Goal: Transaction & Acquisition: Purchase product/service

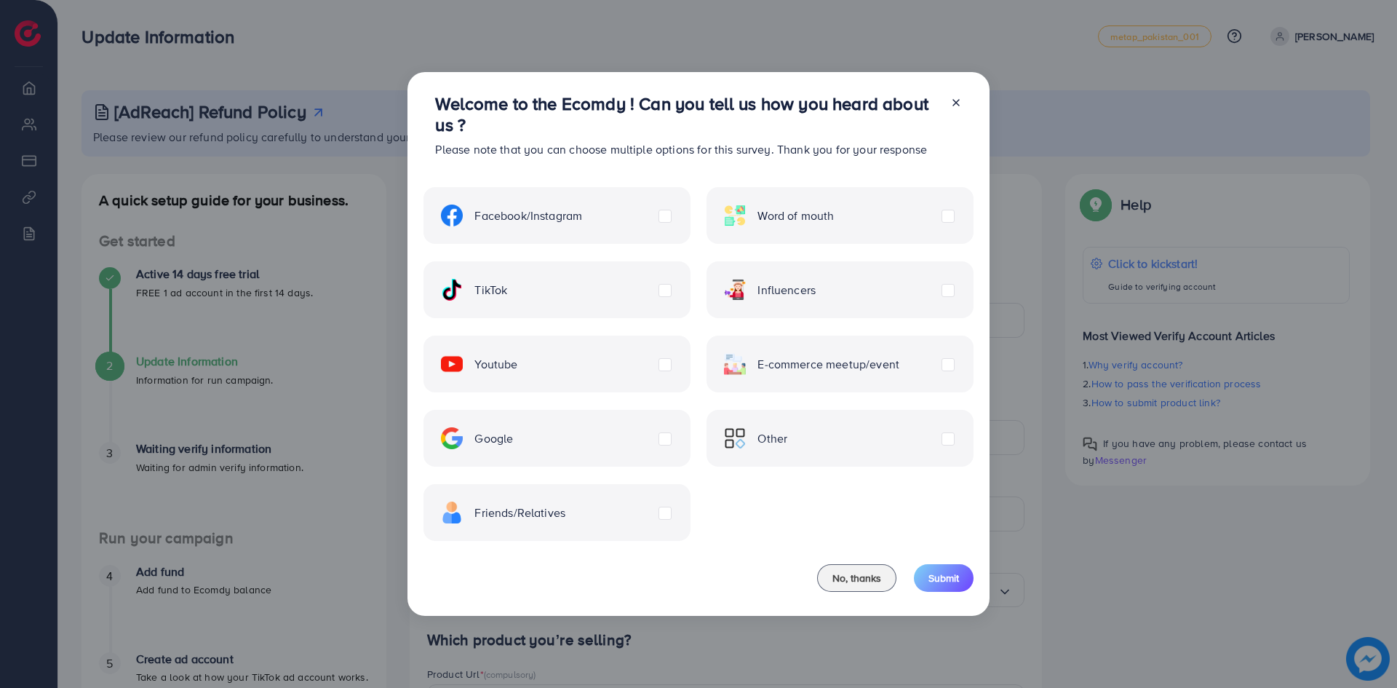
click at [781, 439] on span "Other" at bounding box center [772, 438] width 30 height 17
click at [946, 577] on span "Submit" at bounding box center [943, 577] width 31 height 15
click at [850, 574] on span "No, thanks" at bounding box center [856, 577] width 49 height 15
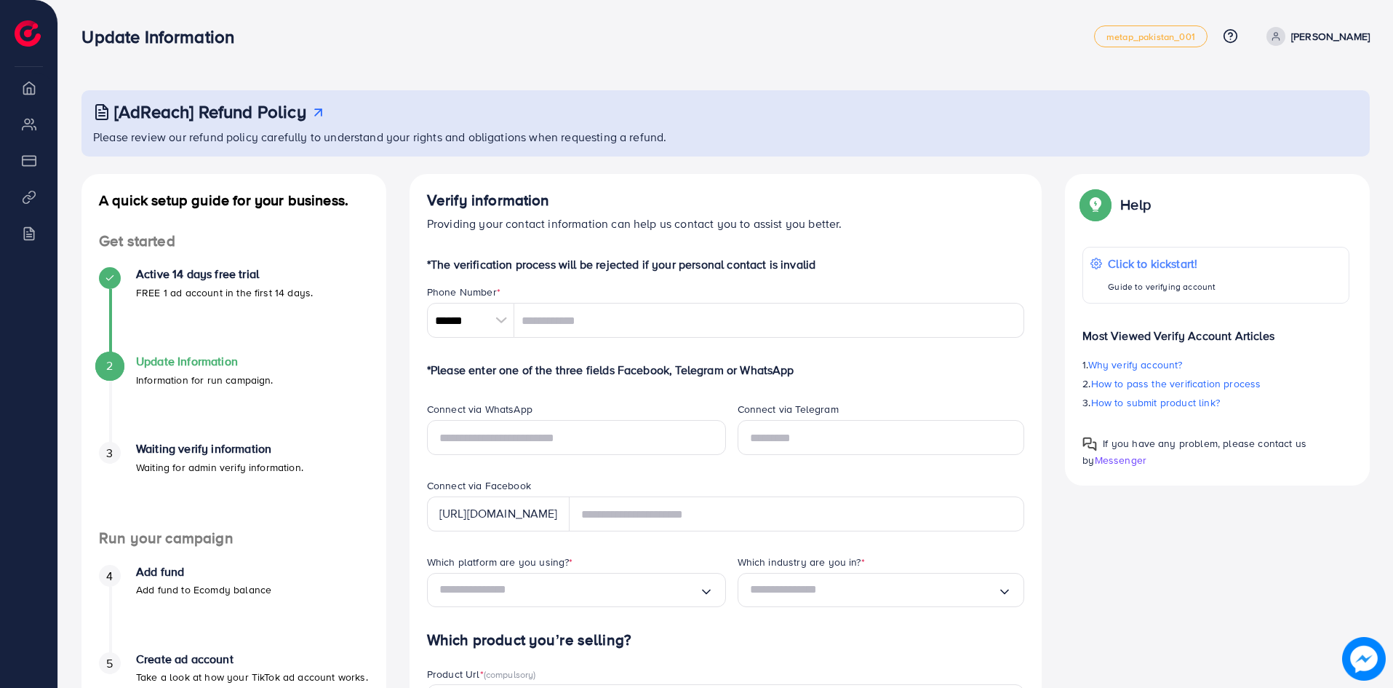
scroll to position [73, 0]
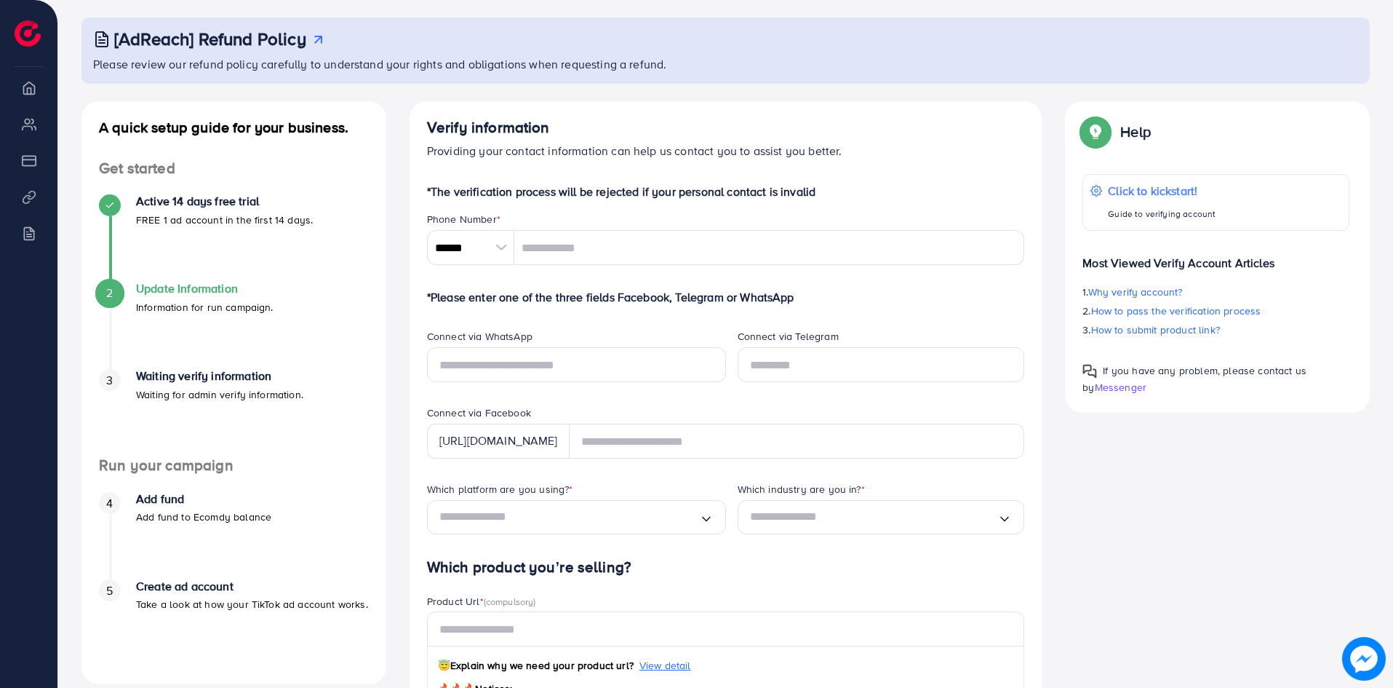
click at [503, 247] on div at bounding box center [501, 247] width 25 height 35
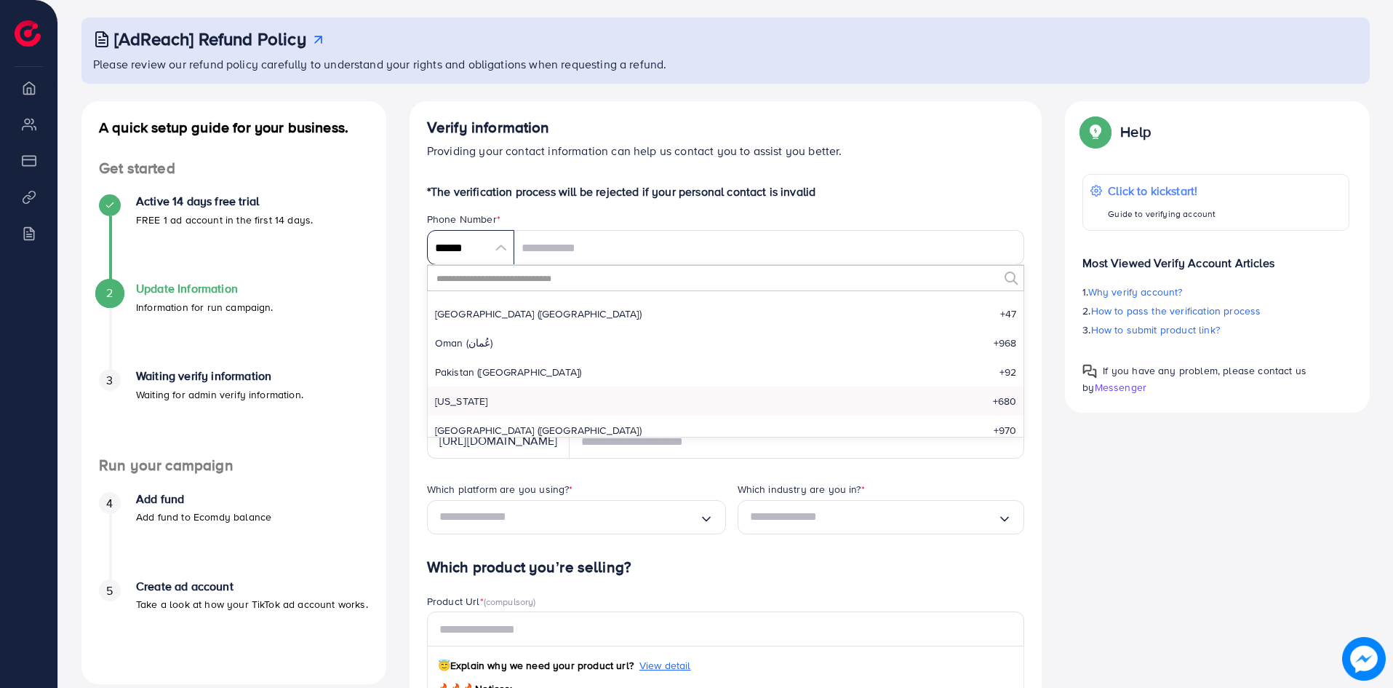
scroll to position [4682, 0]
click at [494, 347] on span "Pakistan (‫پاکستان‬‎)" at bounding box center [508, 342] width 147 height 15
type input "******"
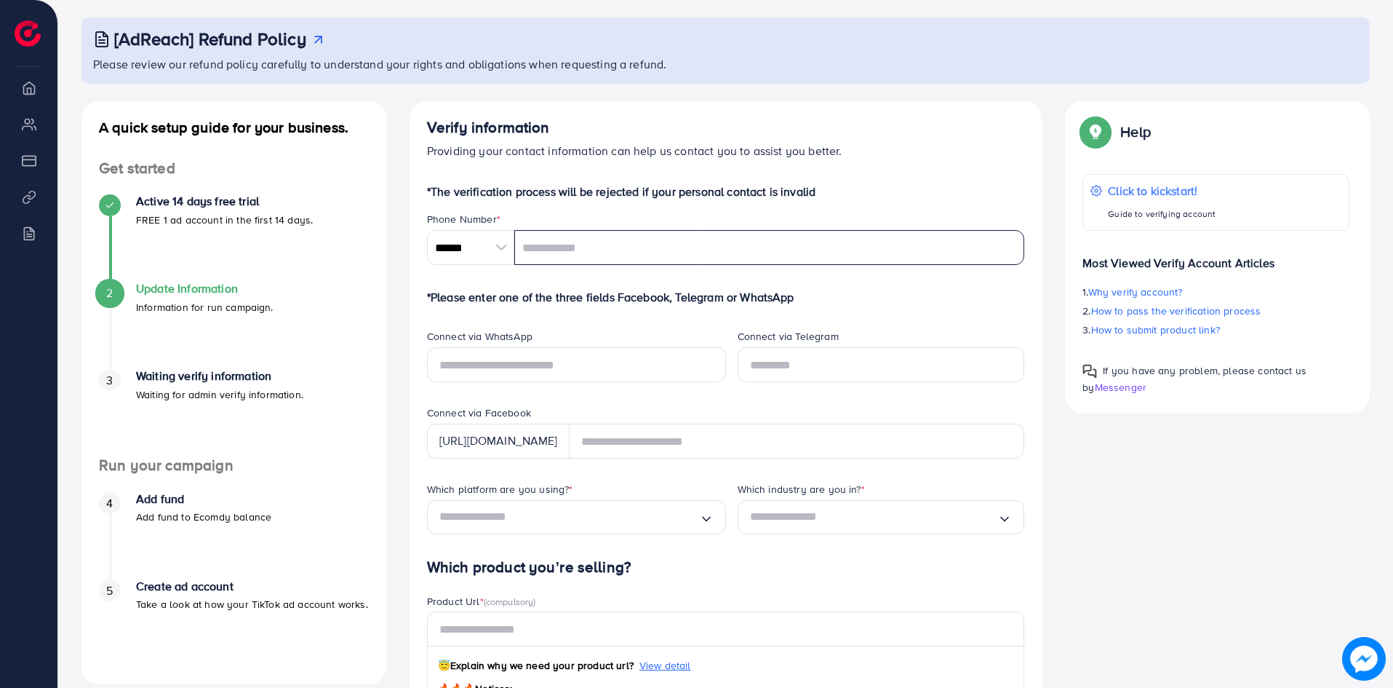
click at [545, 251] on input "tel" at bounding box center [769, 247] width 511 height 35
type input "**********"
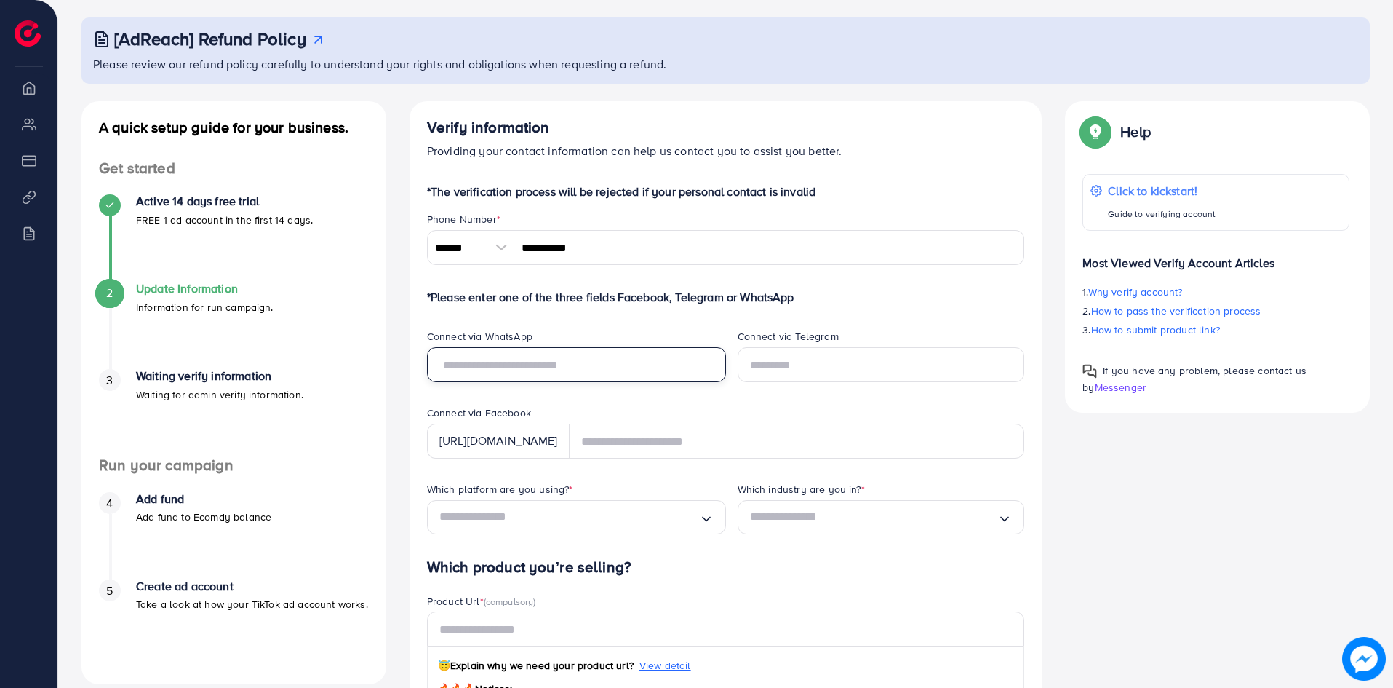
click at [528, 369] on input "text" at bounding box center [576, 364] width 299 height 35
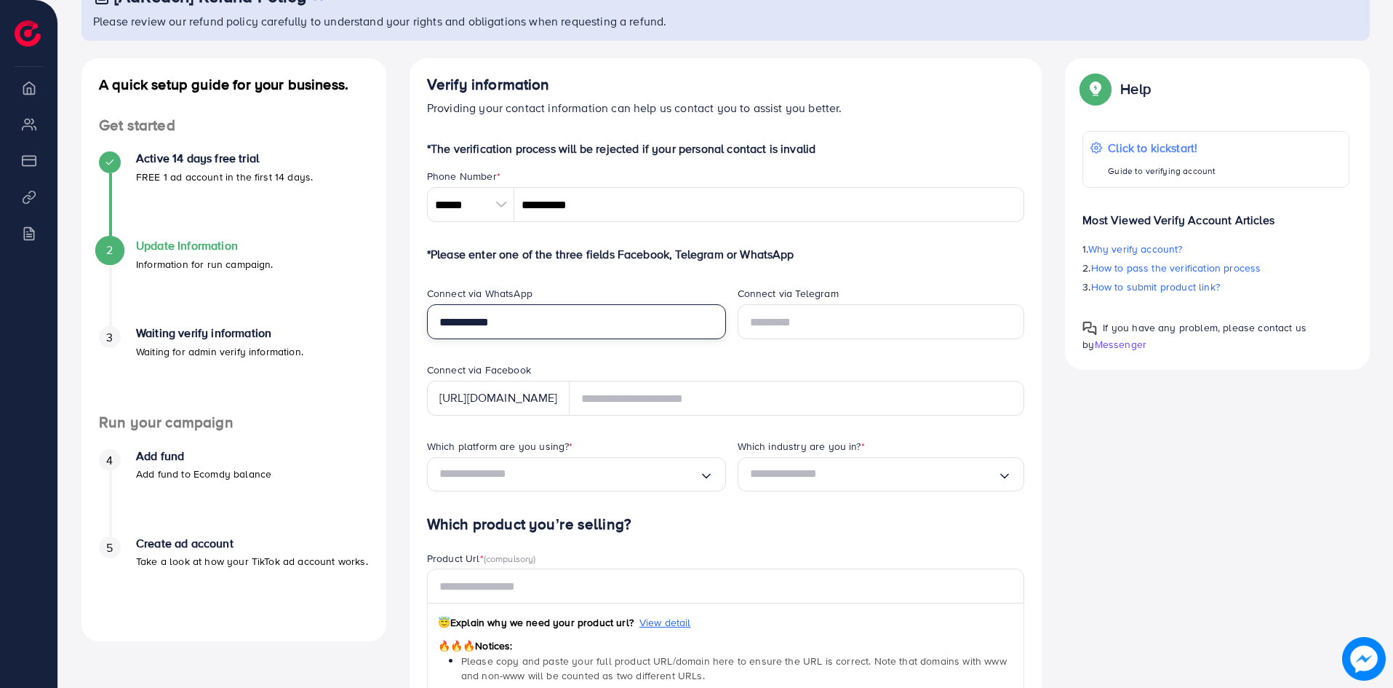
scroll to position [146, 0]
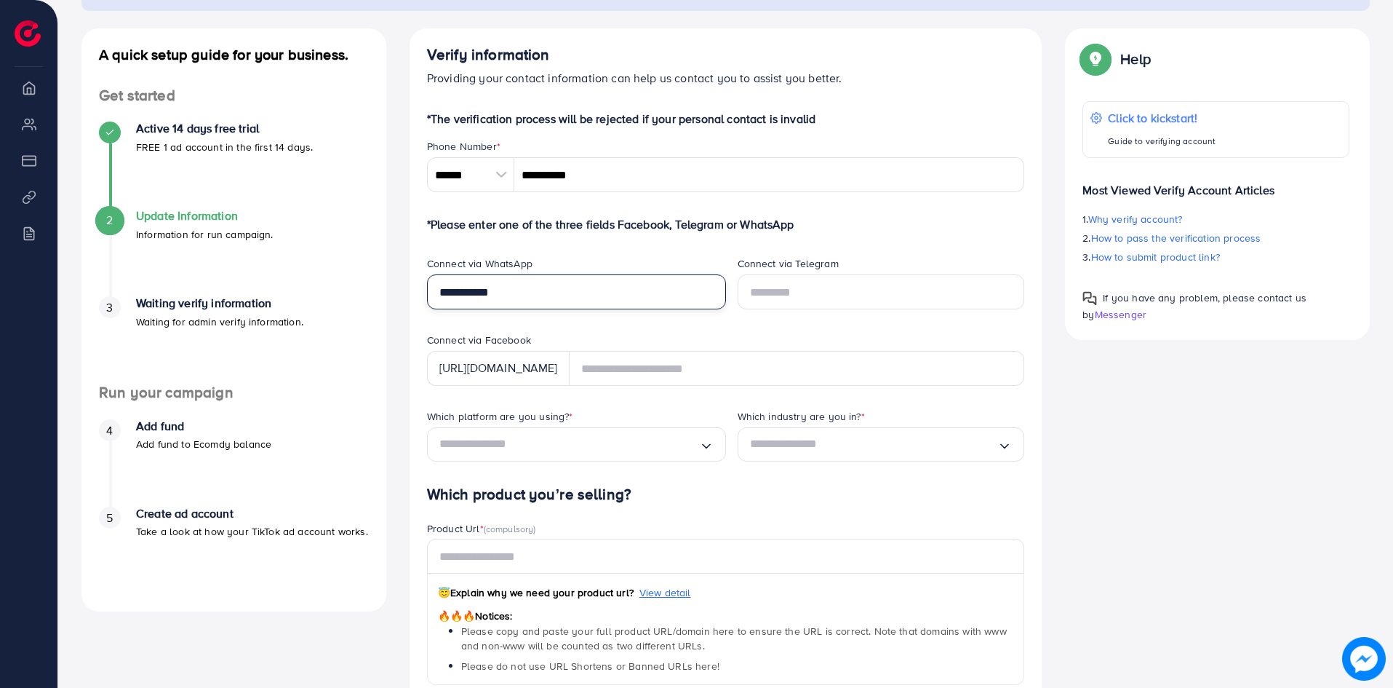
type input "**********"
click at [618, 445] on input "Search for option" at bounding box center [569, 444] width 260 height 23
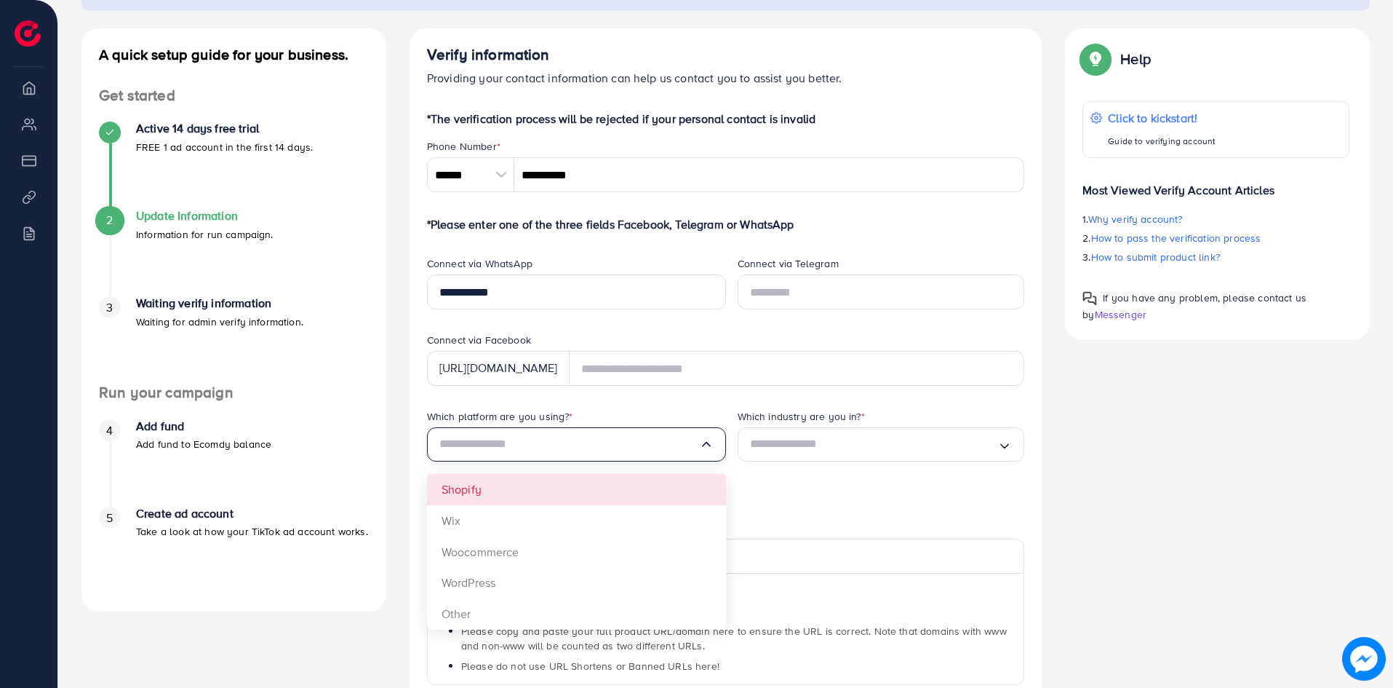
click at [511, 490] on form "*The verification process will be rejected if your personal contact is invalid …" at bounding box center [726, 478] width 598 height 736
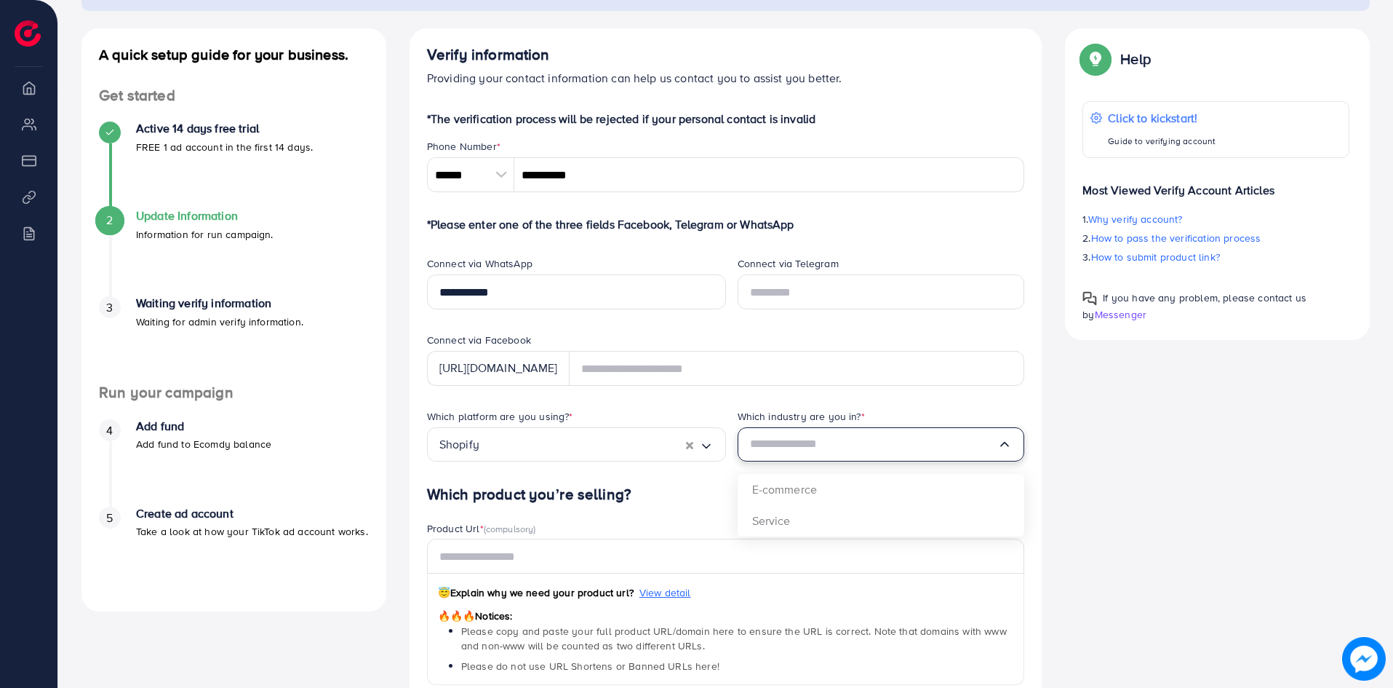
click at [782, 452] on input "Search for option" at bounding box center [874, 444] width 248 height 23
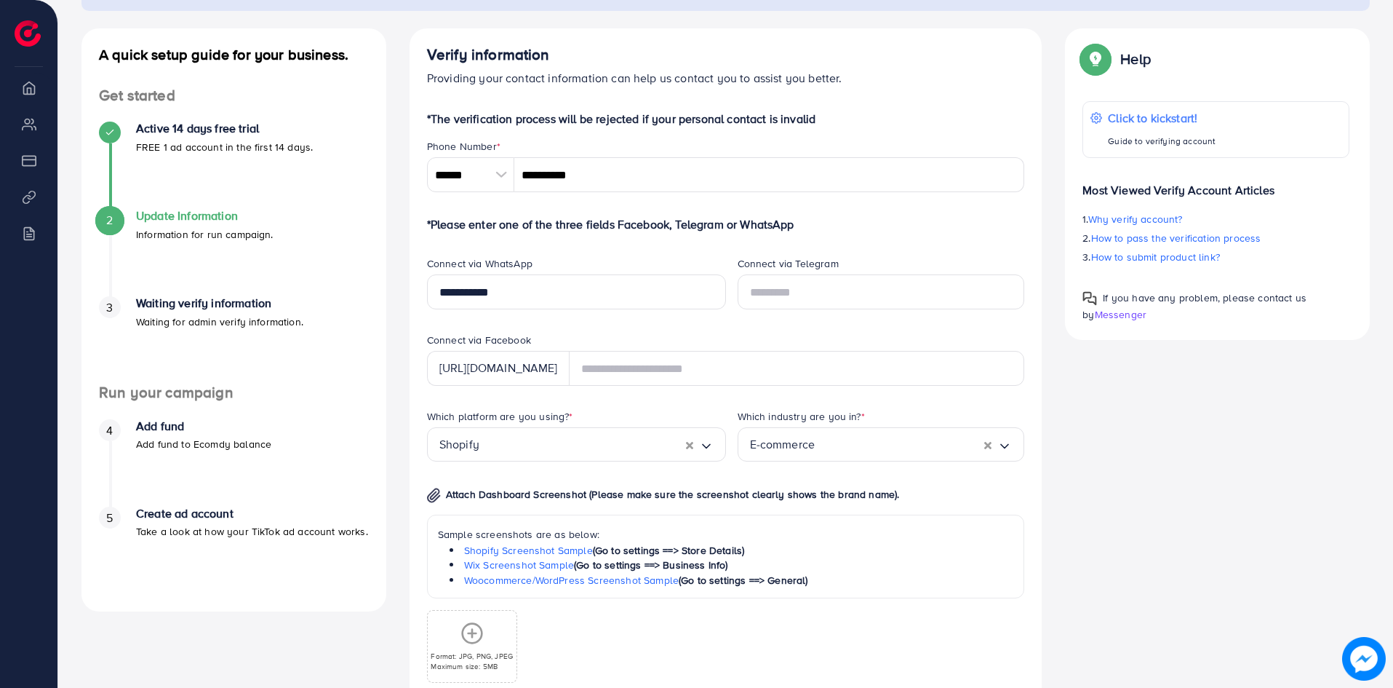
click at [776, 495] on div "Which platform are you using? * Shopify Loading... Which industry are you in? *…" at bounding box center [725, 557] width 621 height 297
click at [546, 550] on link "Shopify Screenshot Sample" at bounding box center [528, 550] width 129 height 15
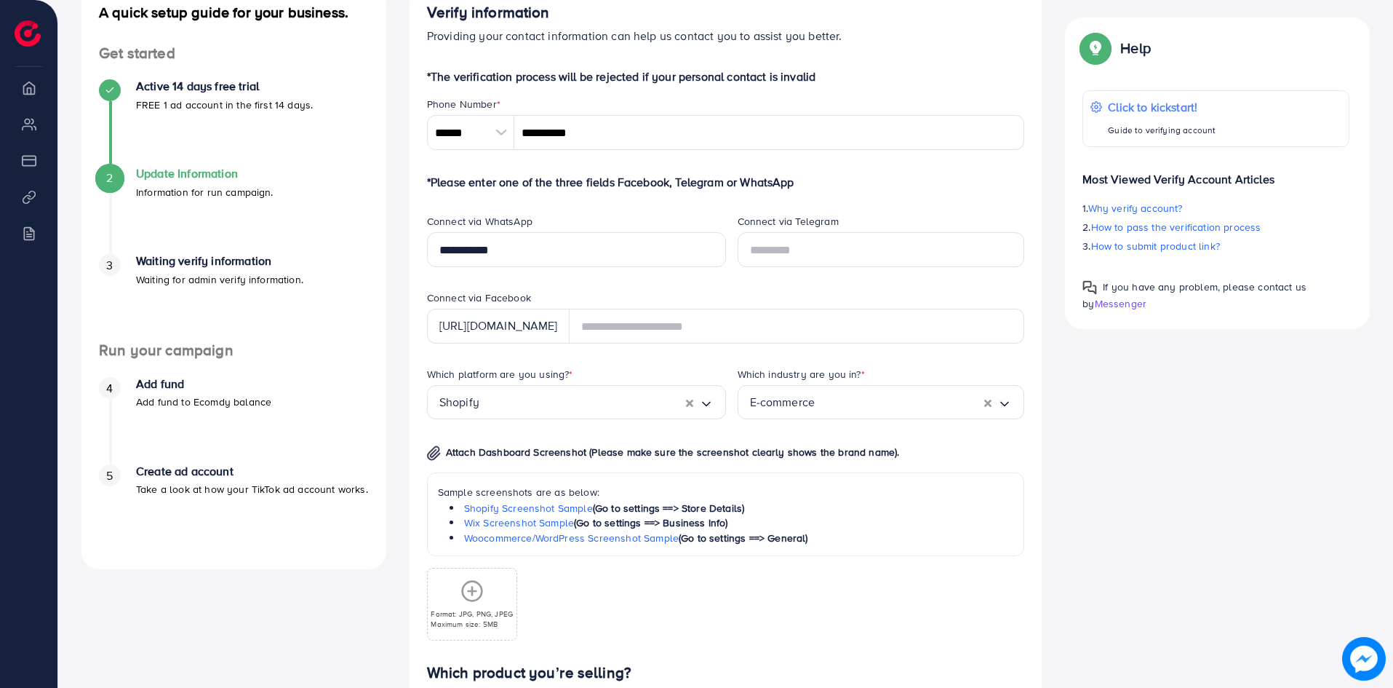
scroll to position [218, 0]
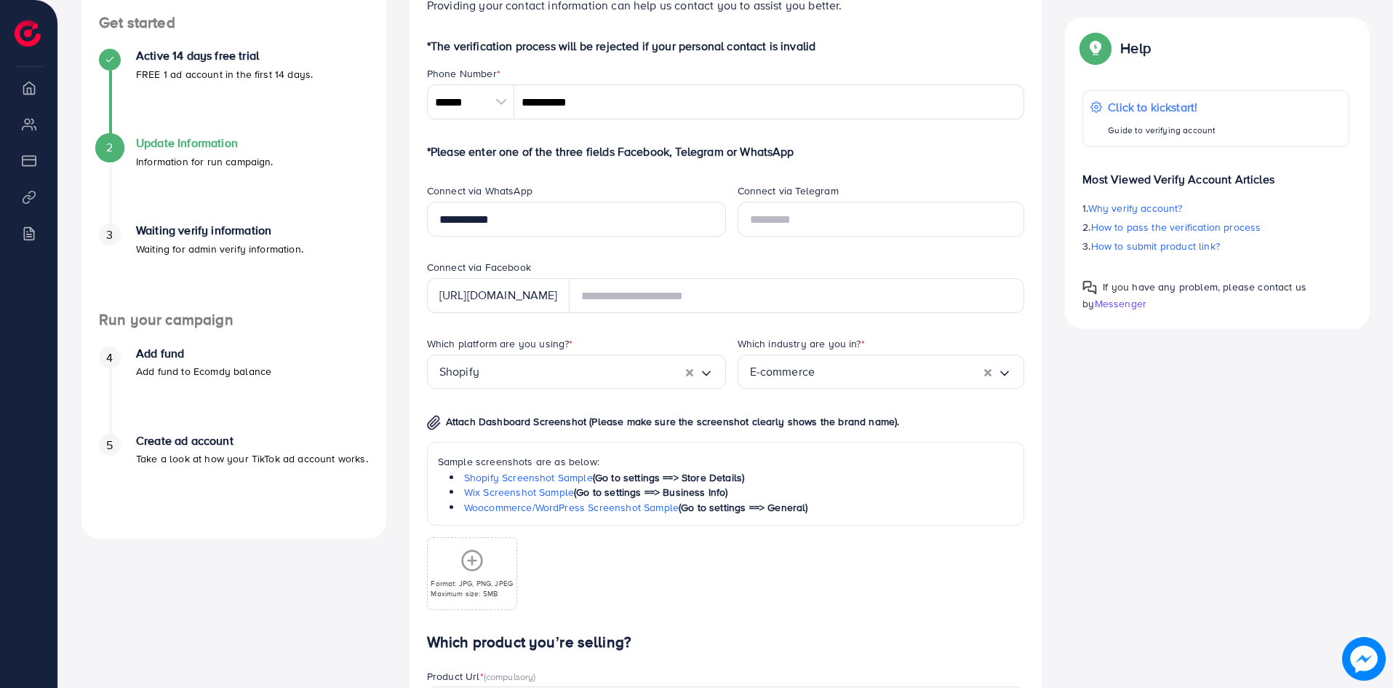
click at [472, 575] on div "Format: JPG, PNG, JPEG Maximum size: 5MB" at bounding box center [472, 573] width 88 height 49
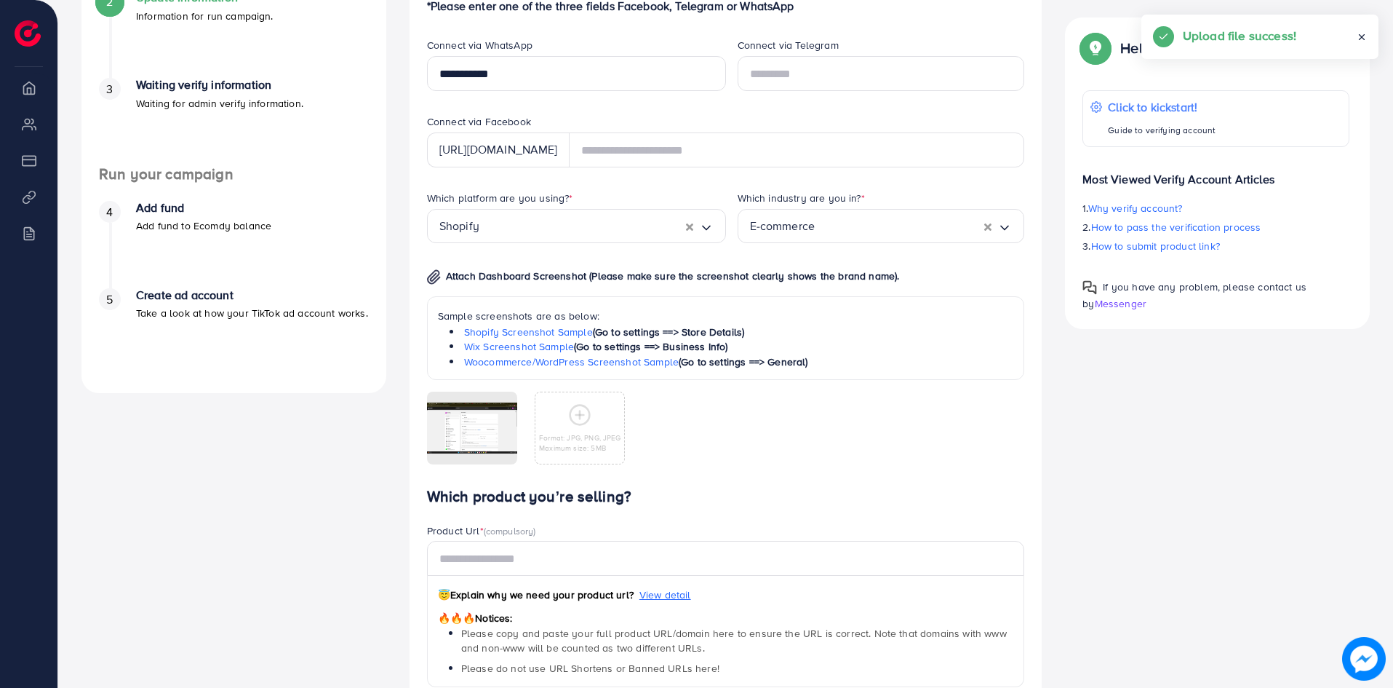
scroll to position [437, 0]
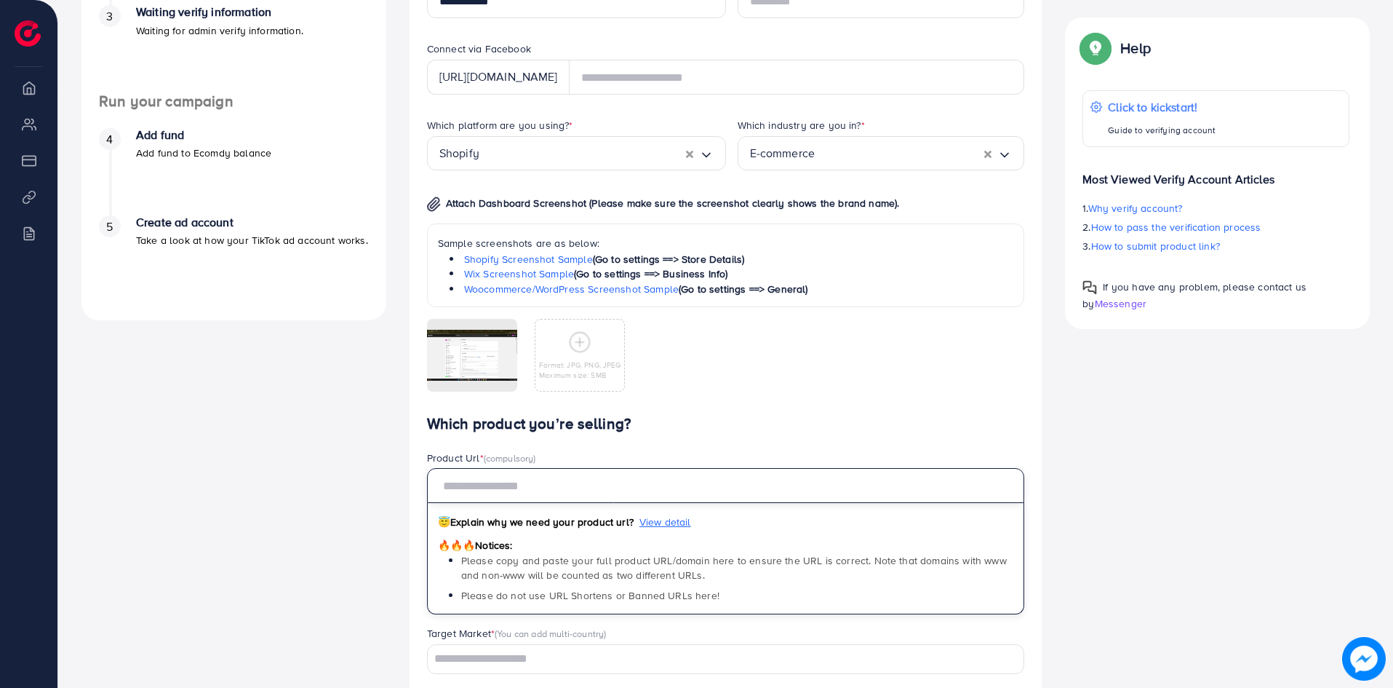
click at [503, 490] on input "text" at bounding box center [726, 485] width 598 height 35
paste input "**********"
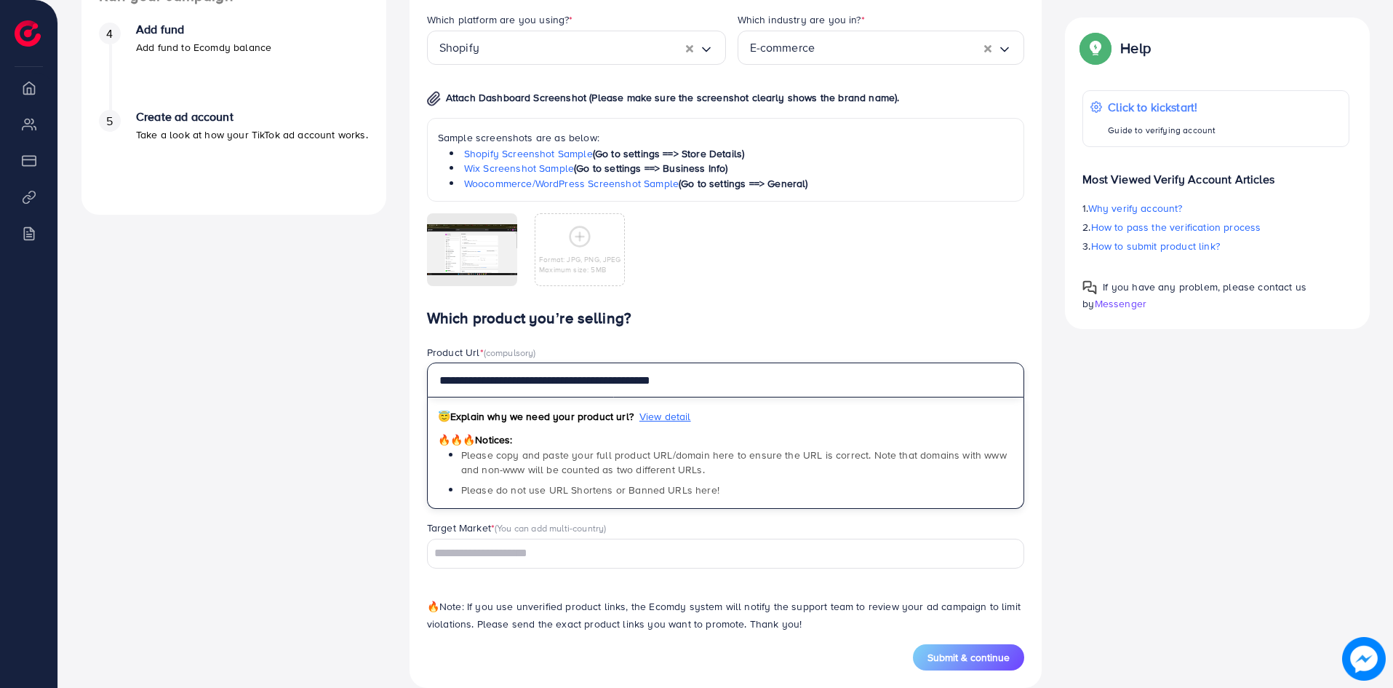
scroll to position [565, 0]
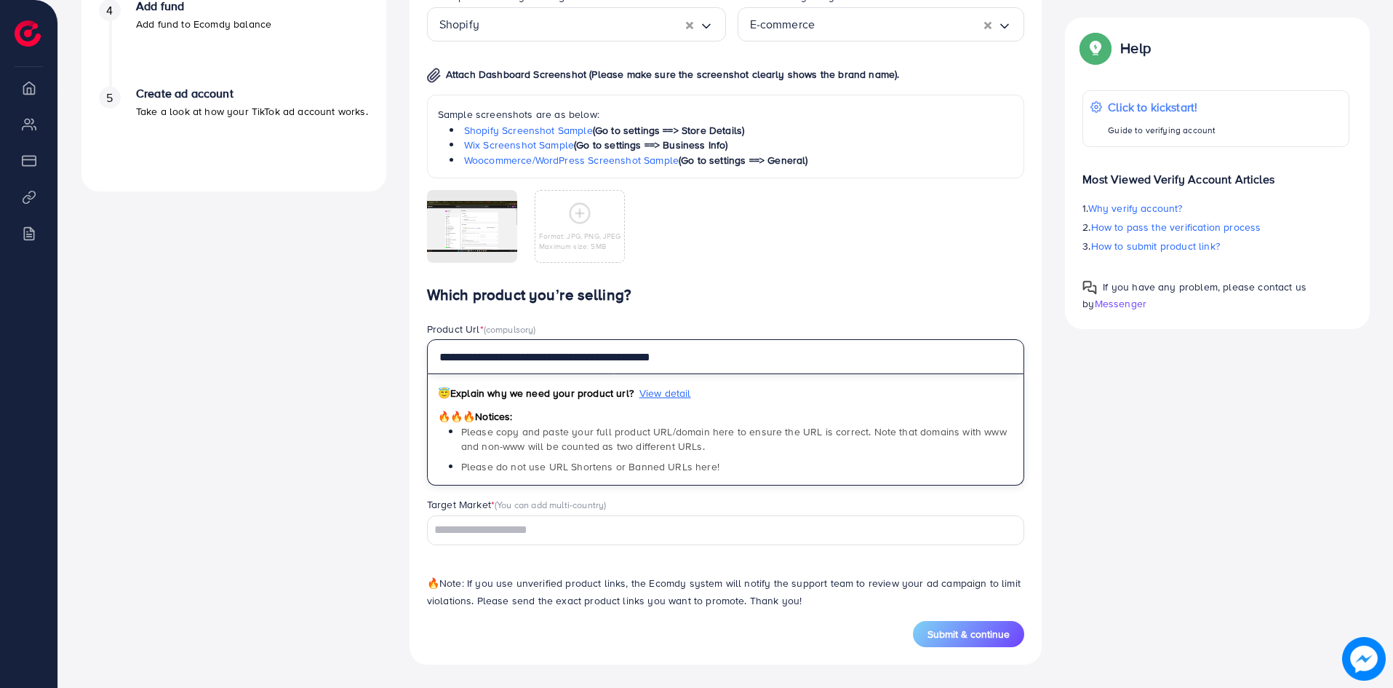
type input "**********"
click at [499, 526] on input "Search for option" at bounding box center [717, 530] width 577 height 23
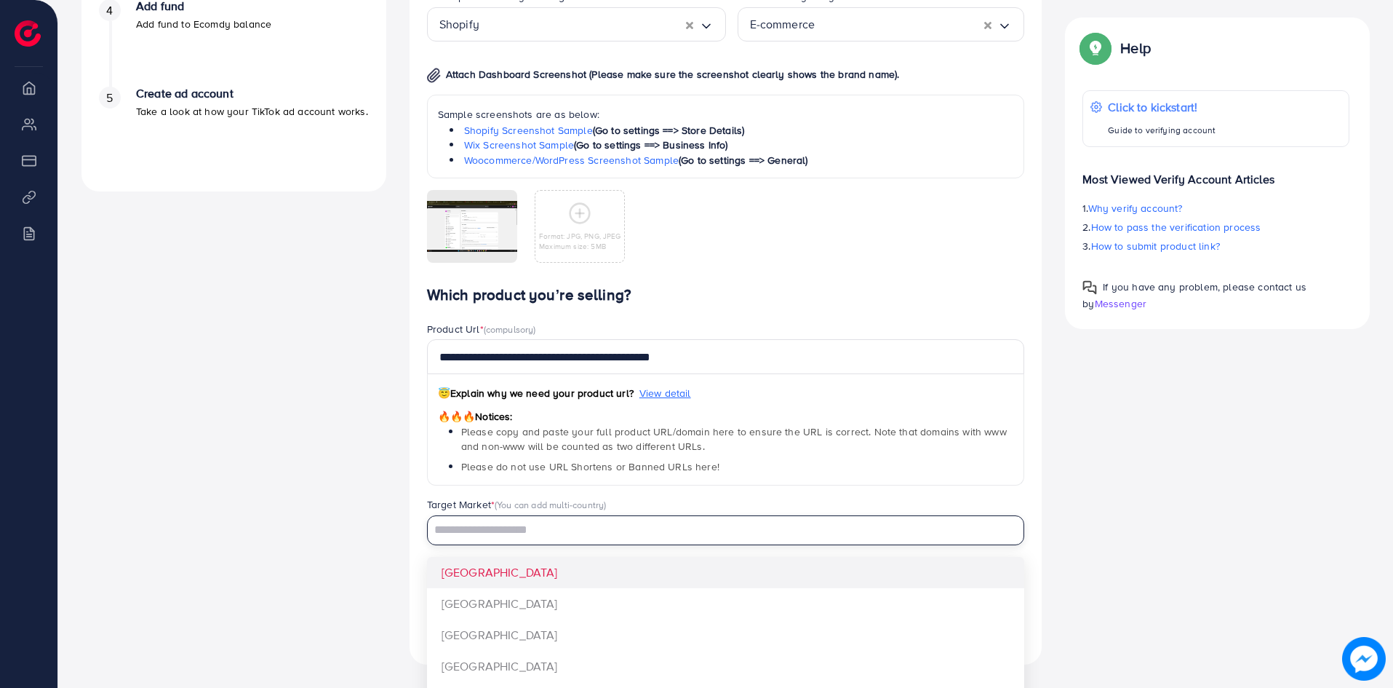
type input "********"
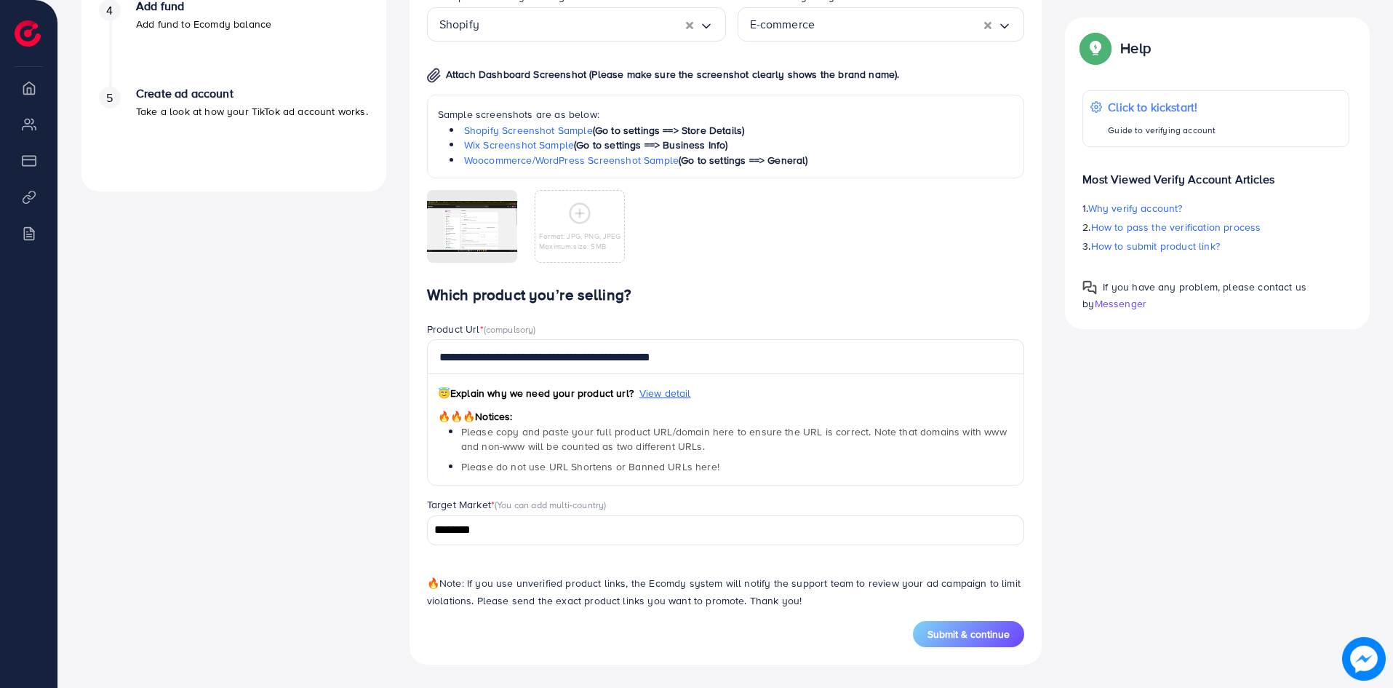
click at [959, 629] on span "Submit & continue" at bounding box center [969, 633] width 82 height 15
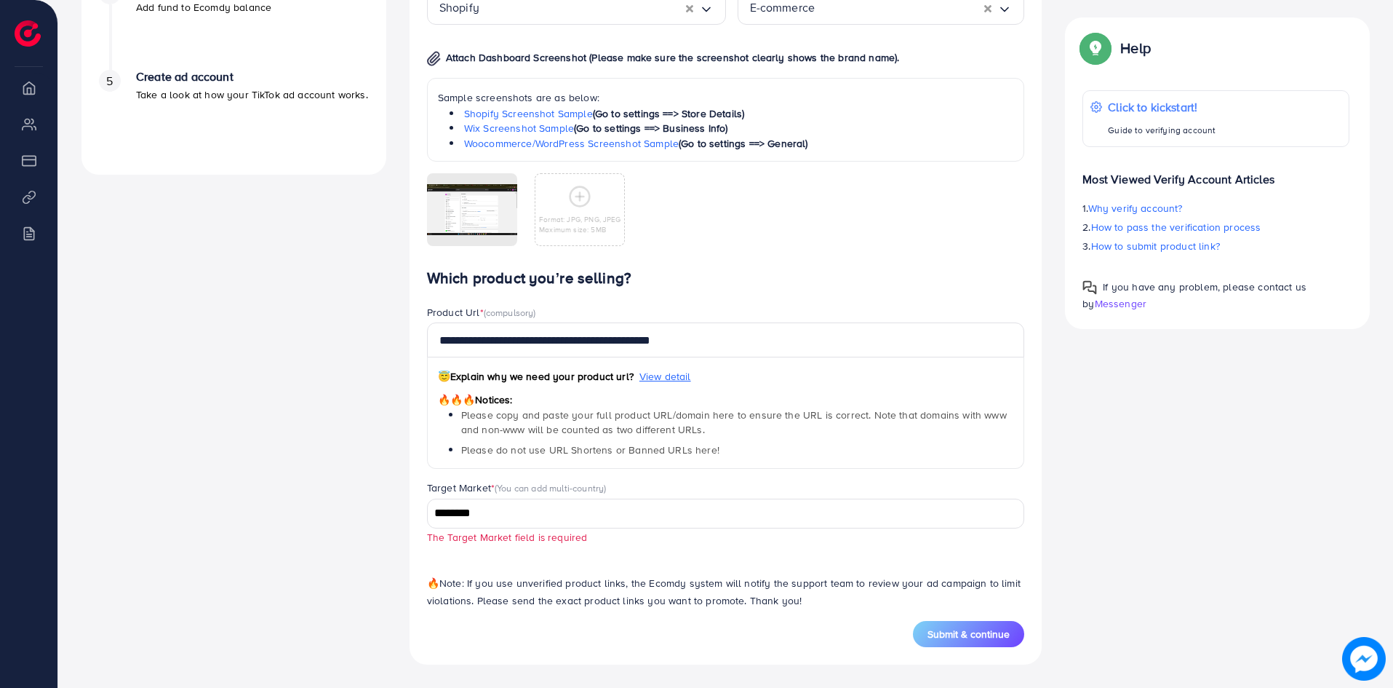
click at [518, 522] on input "********" at bounding box center [717, 513] width 577 height 23
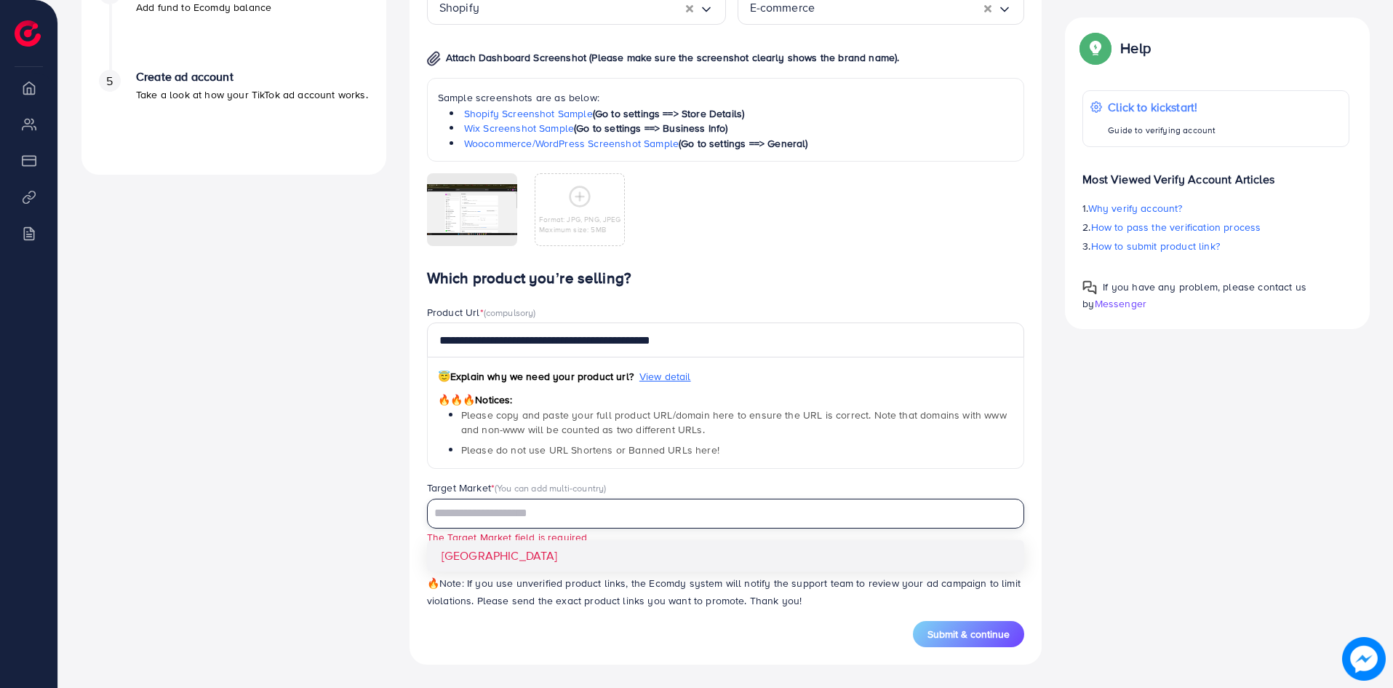
scroll to position [565, 0]
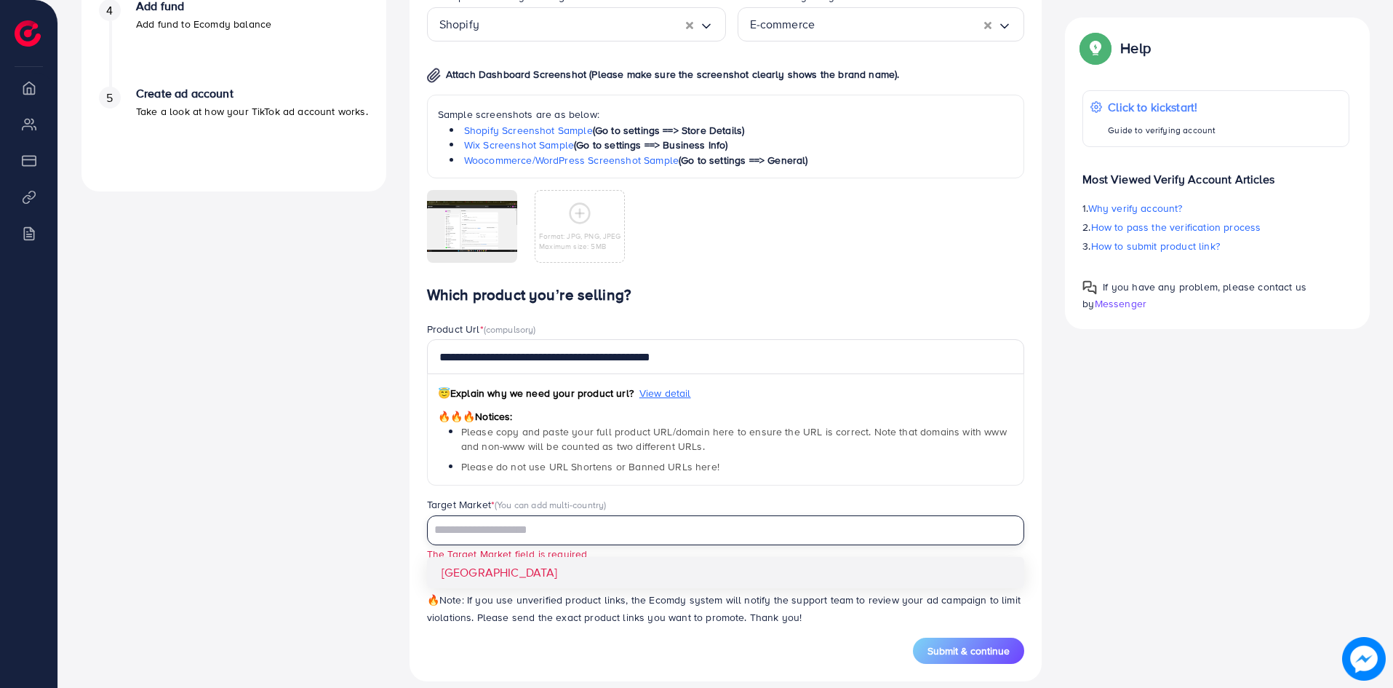
click at [458, 557] on div "**********" at bounding box center [726, 461] width 598 height 351
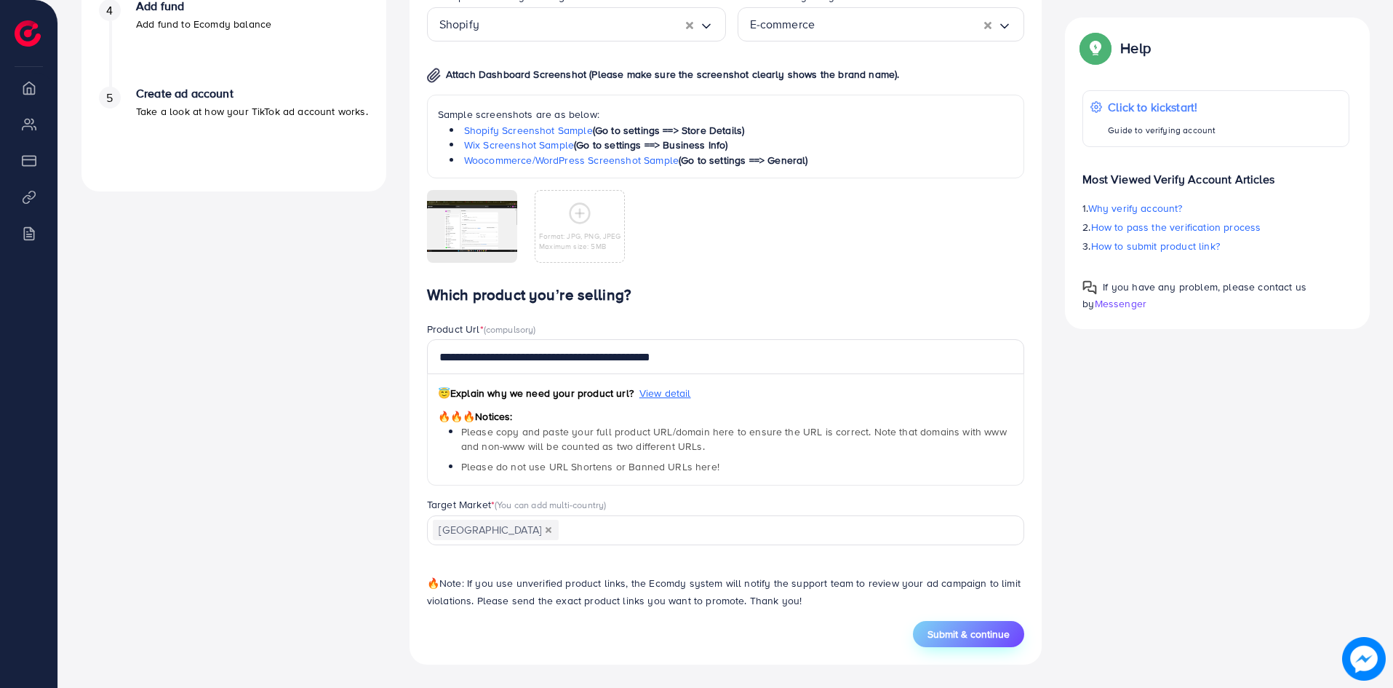
click at [931, 628] on span "Submit & continue" at bounding box center [969, 633] width 82 height 15
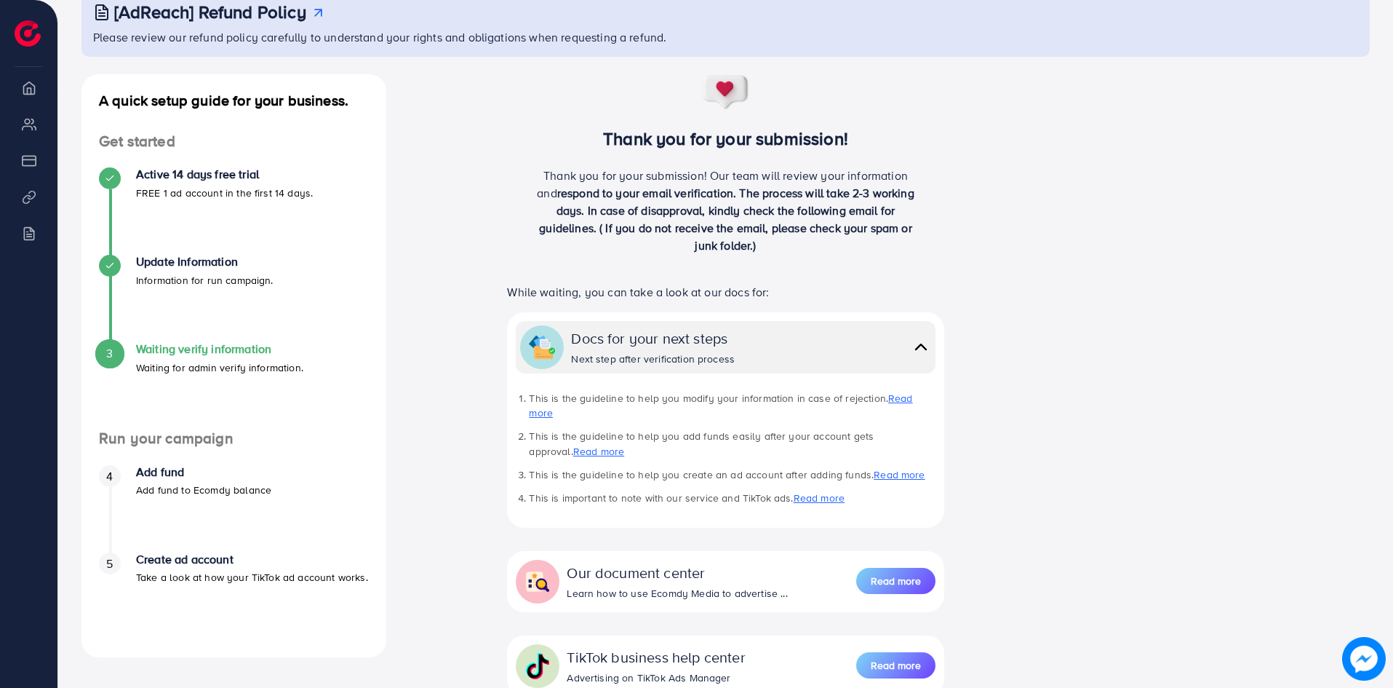
scroll to position [97, 0]
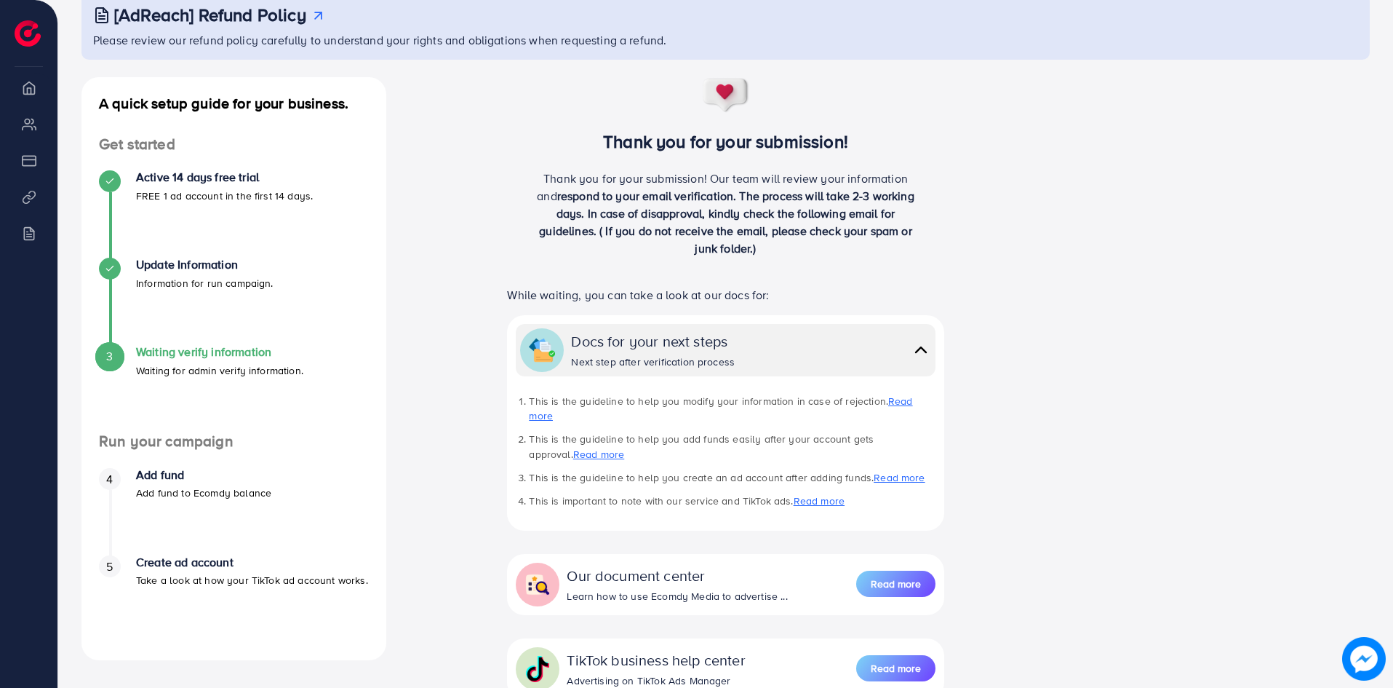
click at [808, 346] on div "Docs for your next steps Next step after verification process" at bounding box center [750, 349] width 359 height 39
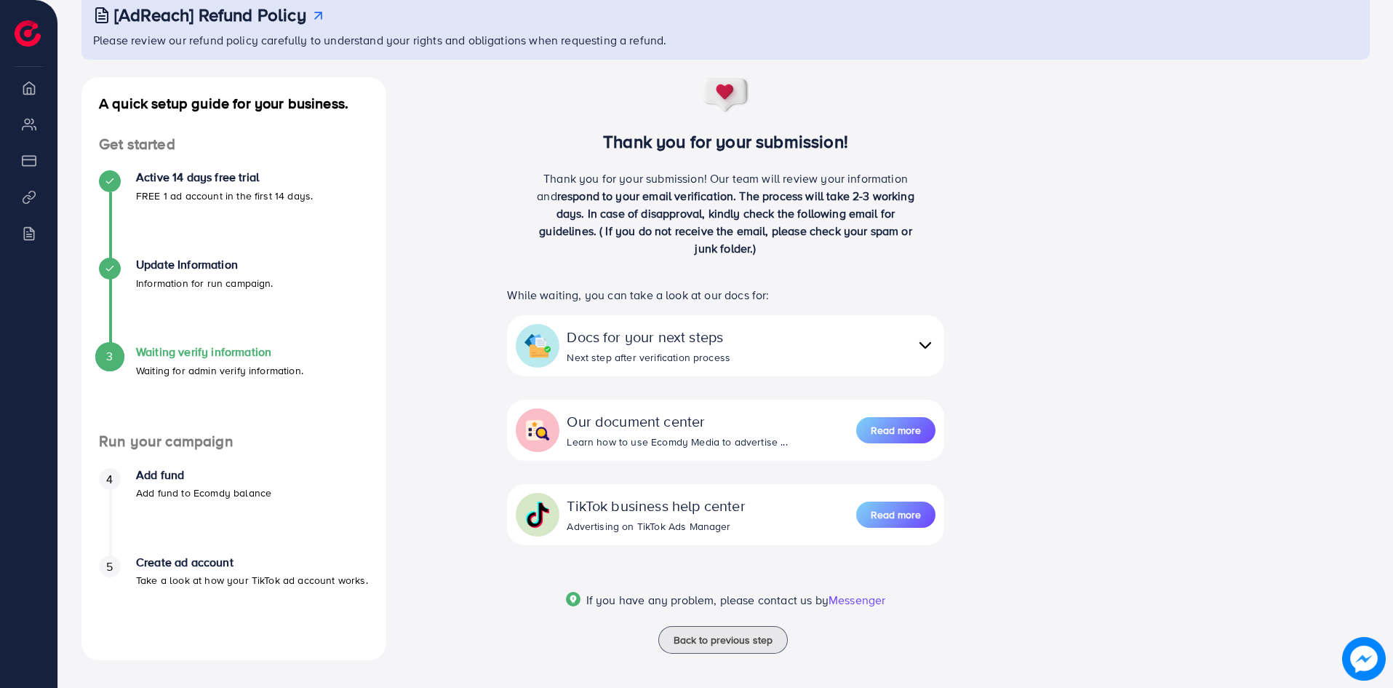
click at [808, 346] on div "Docs for your next steps Next step after verification process" at bounding box center [751, 345] width 368 height 39
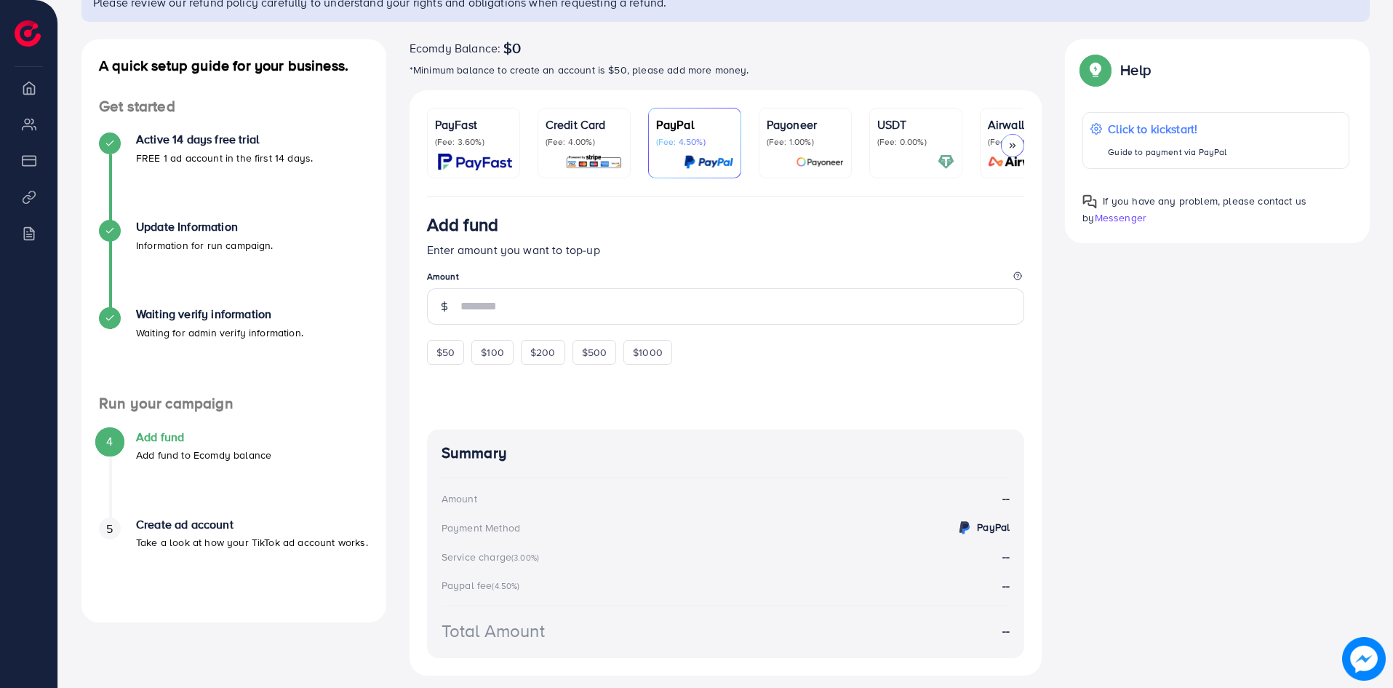
scroll to position [146, 0]
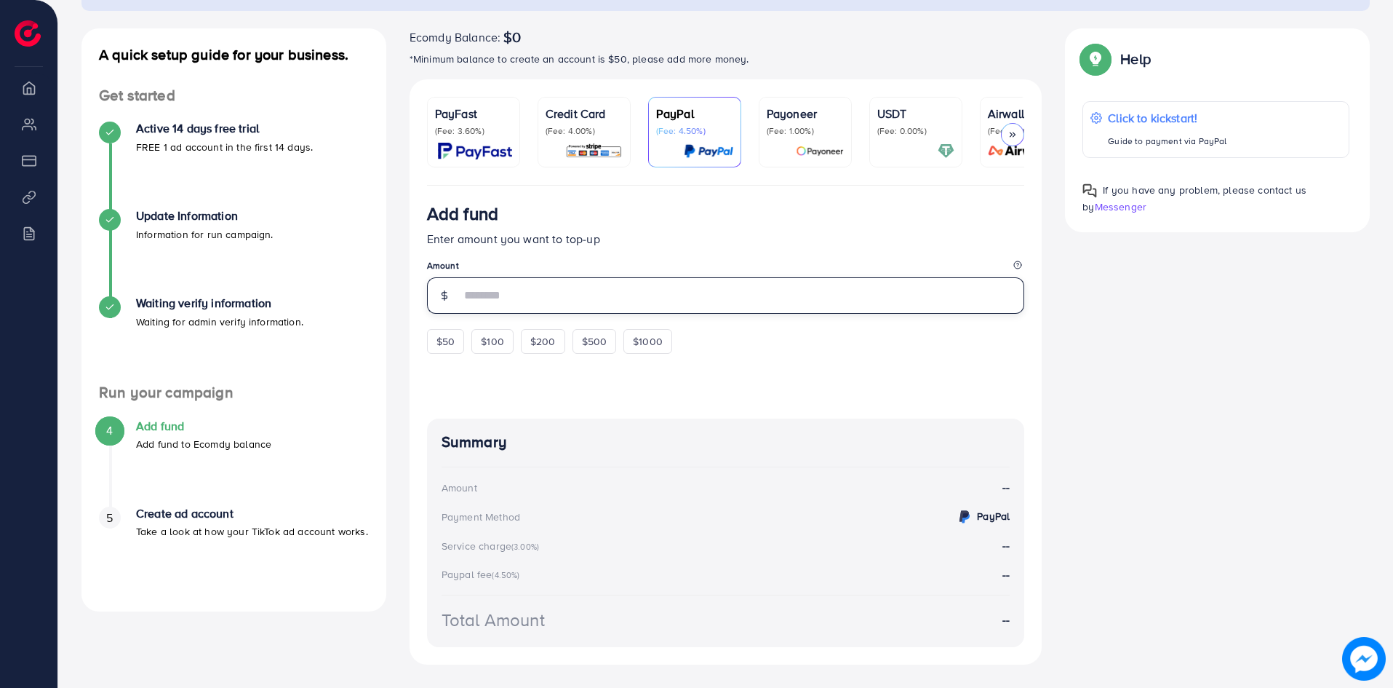
click at [509, 297] on input "number" at bounding box center [743, 295] width 565 height 36
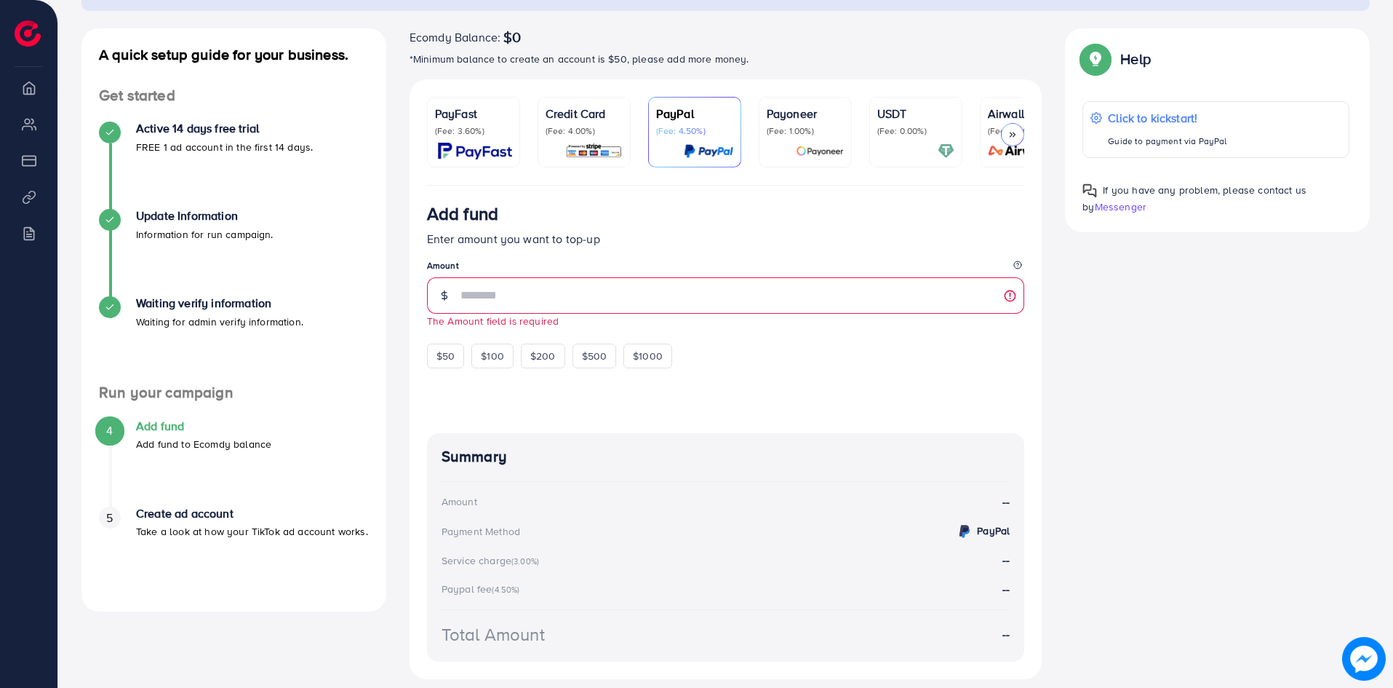
click at [1011, 132] on polyline at bounding box center [1012, 134] width 2 height 4
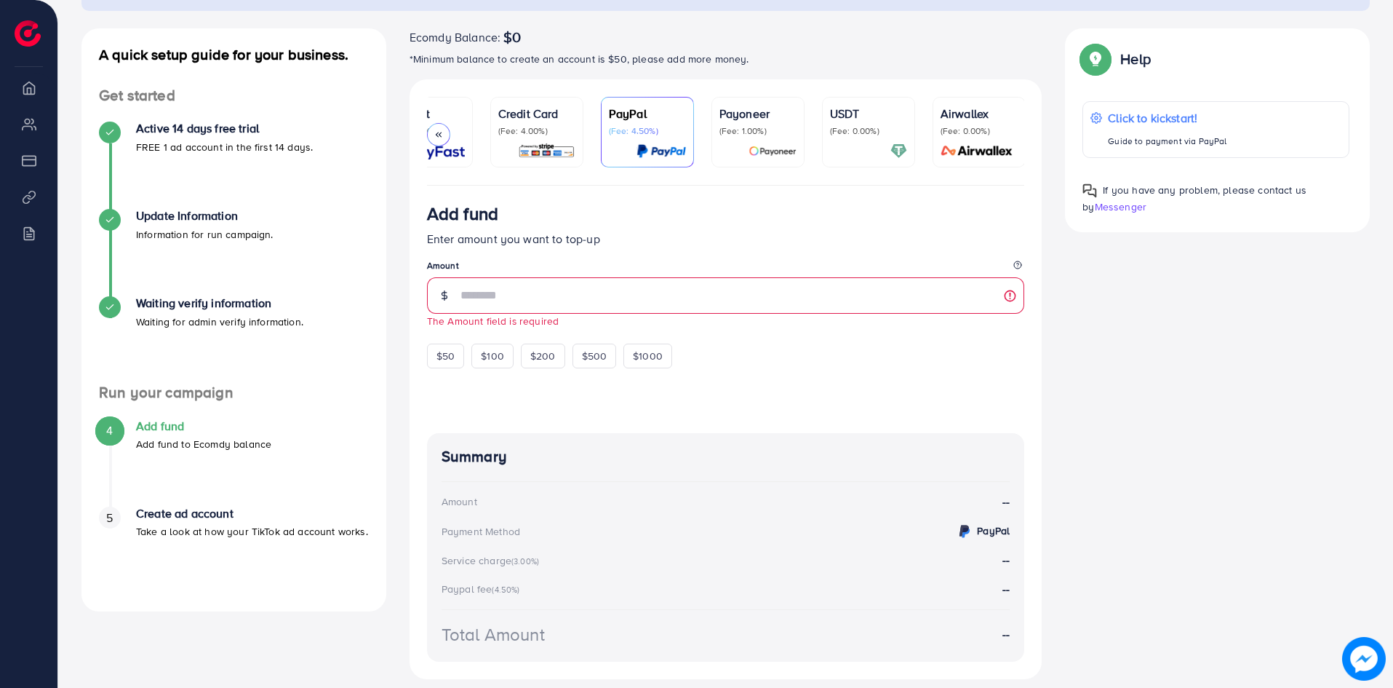
scroll to position [0, 48]
click at [440, 135] on icon at bounding box center [439, 135] width 10 height 10
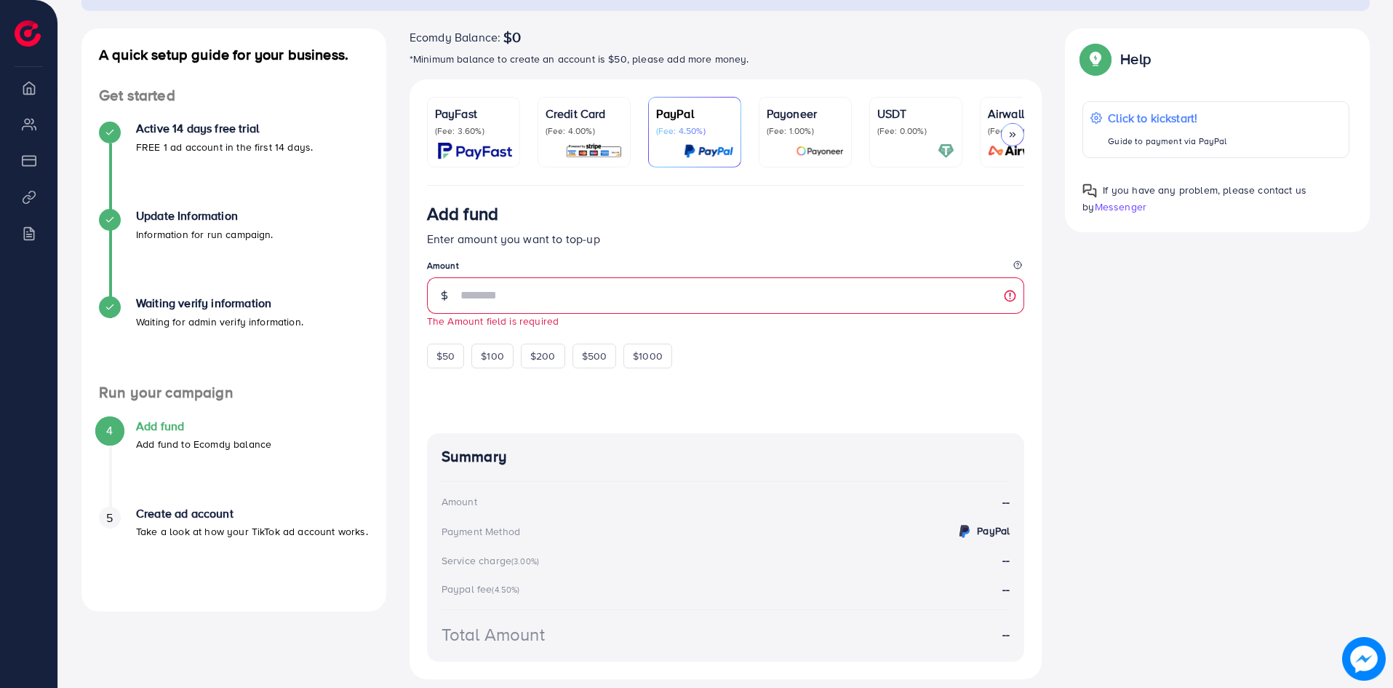
click at [599, 130] on p "(Fee: 4.00%)" at bounding box center [584, 131] width 77 height 12
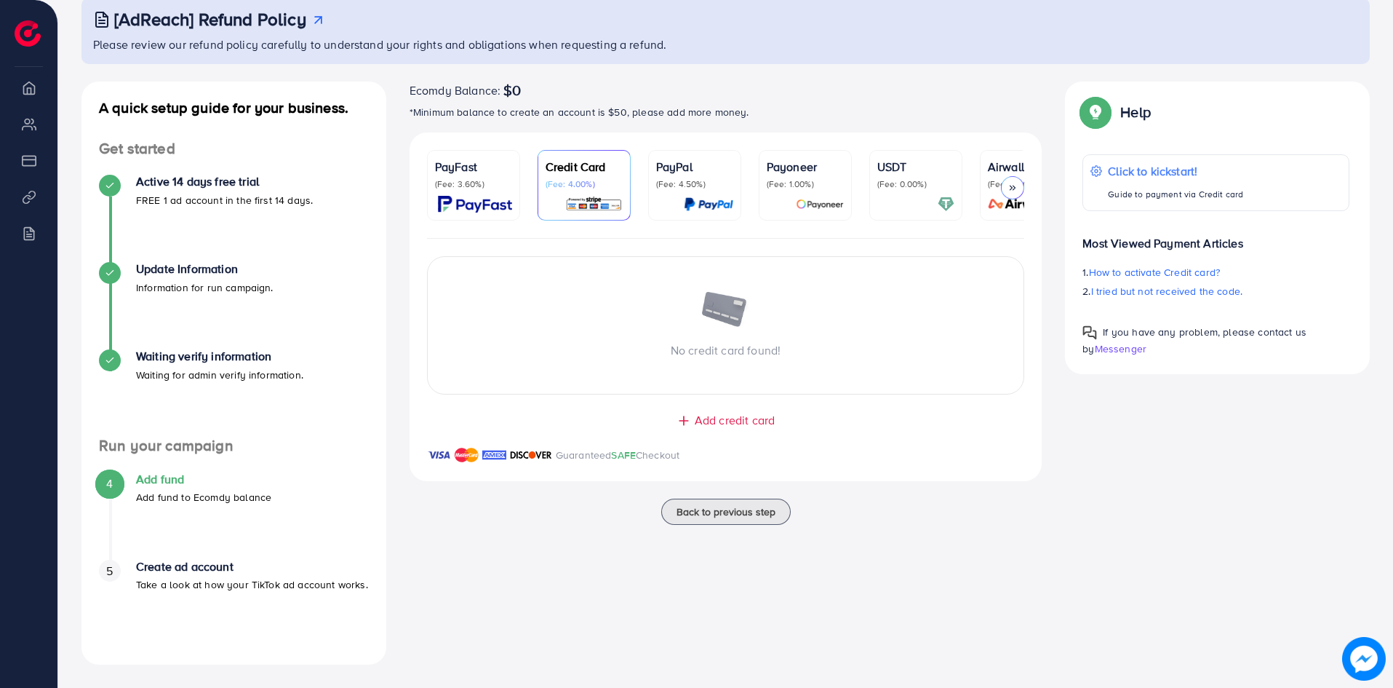
scroll to position [92, 0]
click at [1021, 190] on div at bounding box center [1012, 187] width 23 height 23
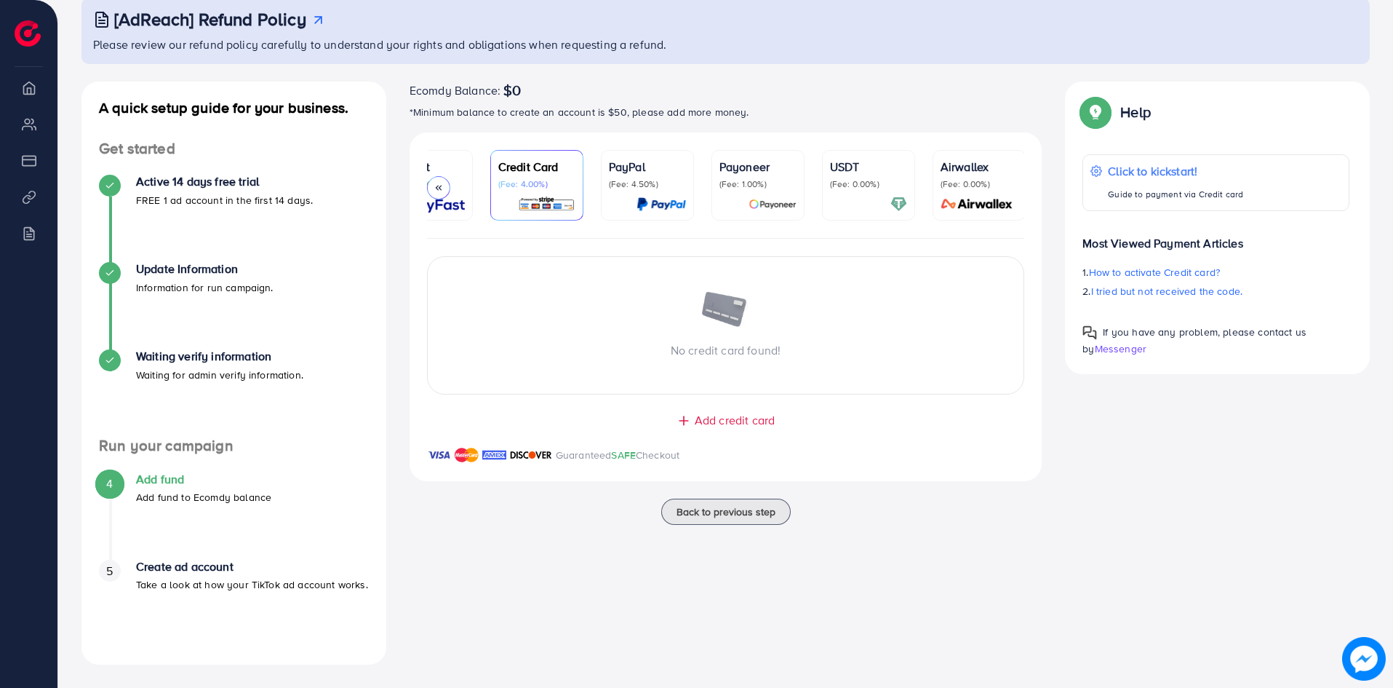
scroll to position [0, 48]
click at [437, 190] on icon at bounding box center [439, 188] width 10 height 10
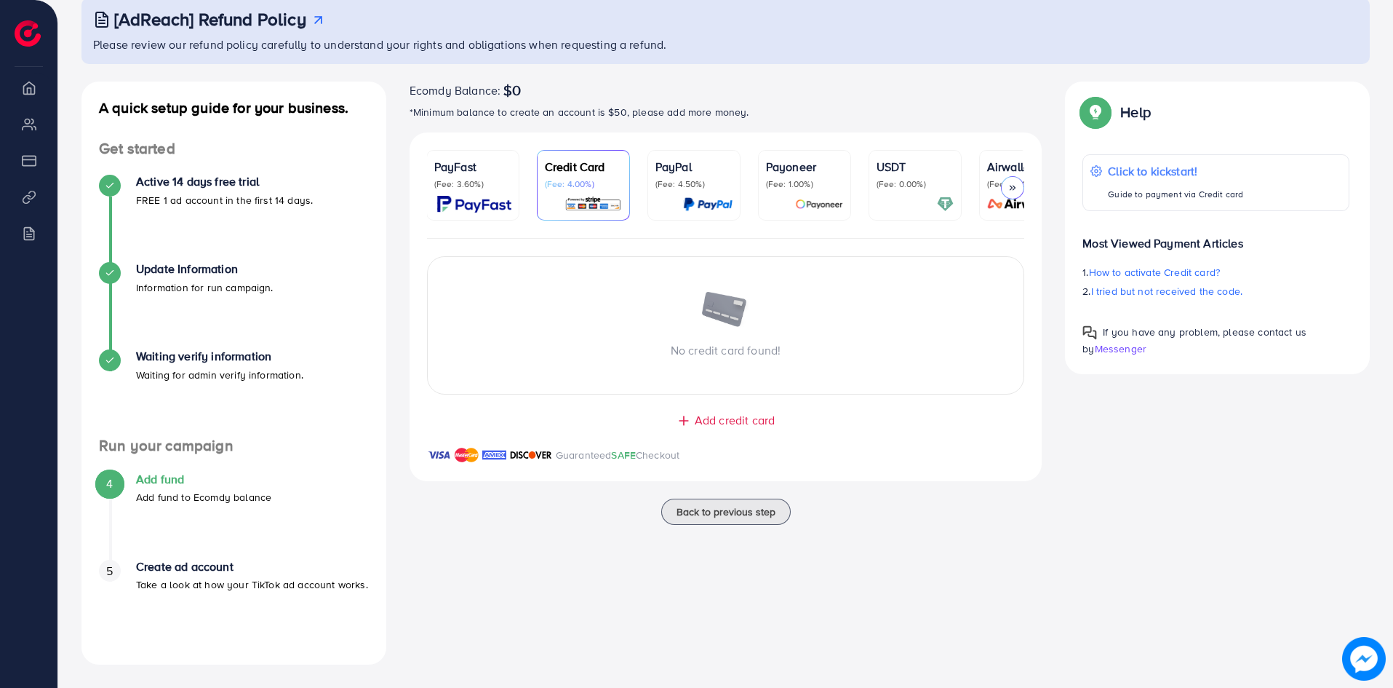
scroll to position [0, 0]
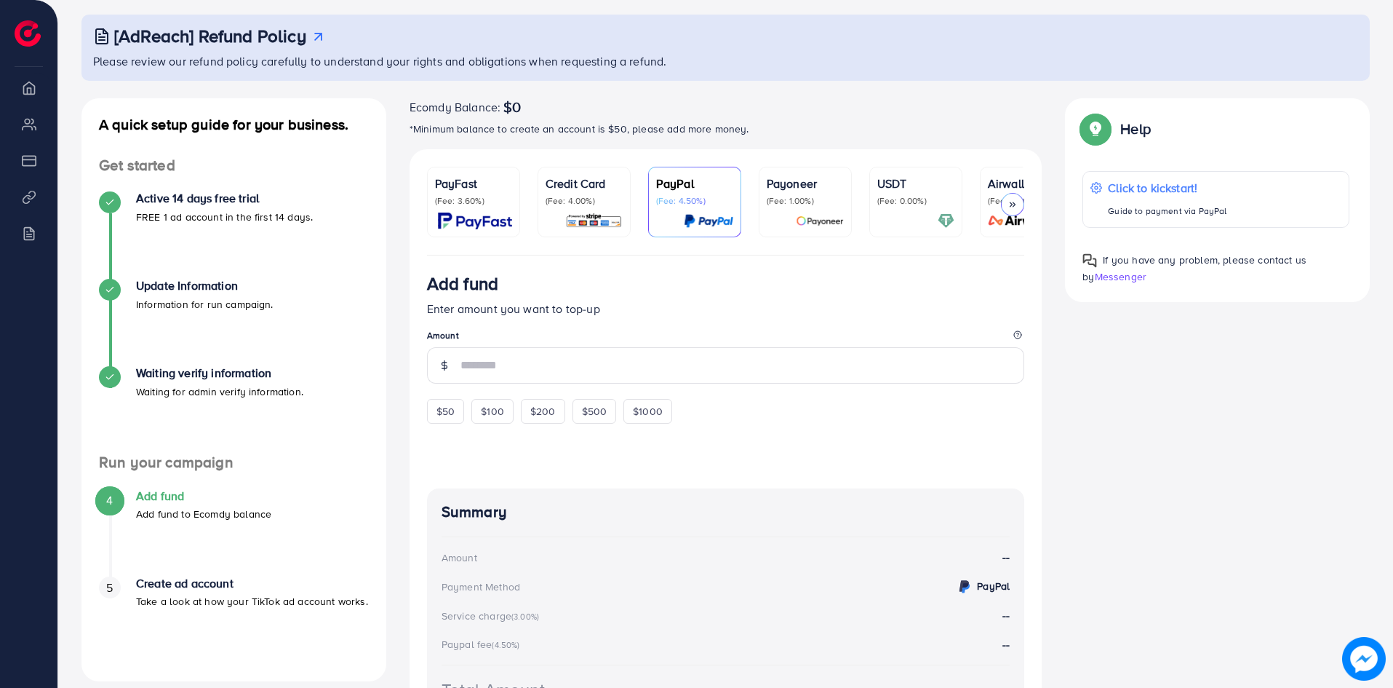
scroll to position [73, 0]
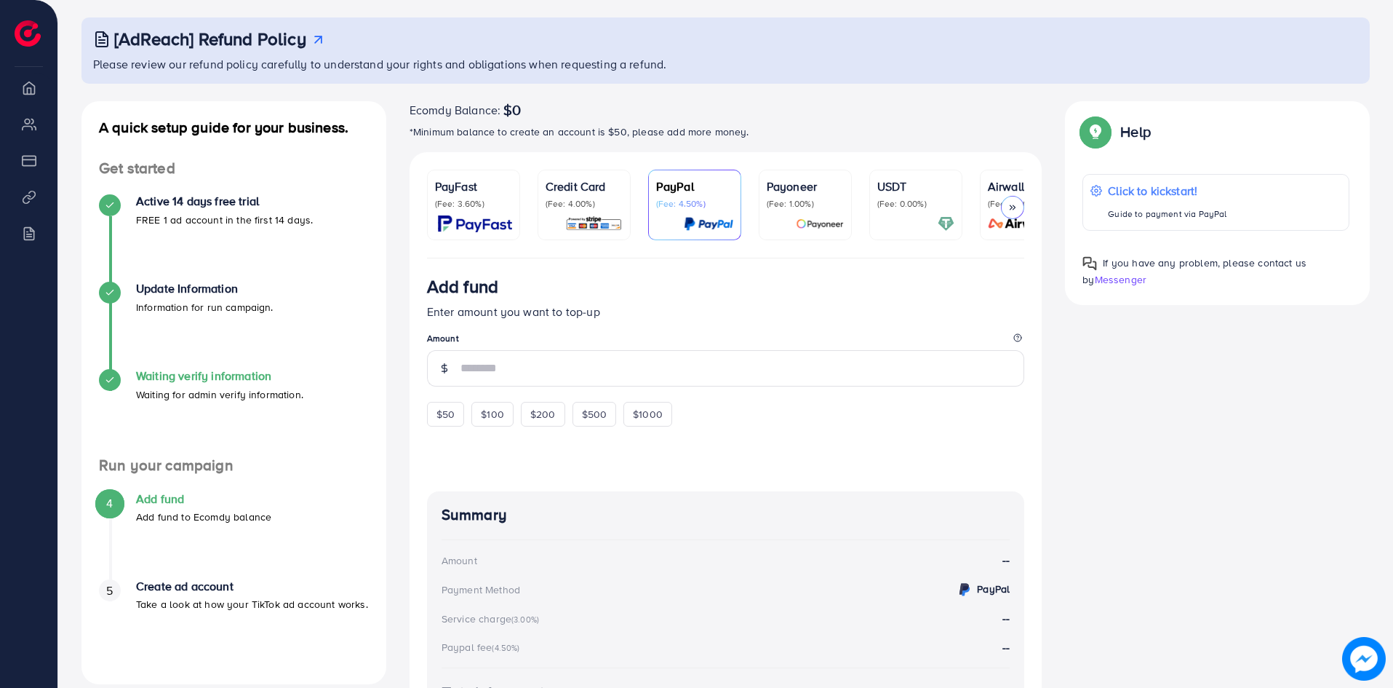
click at [206, 372] on h4 "Waiting verify information" at bounding box center [219, 376] width 167 height 14
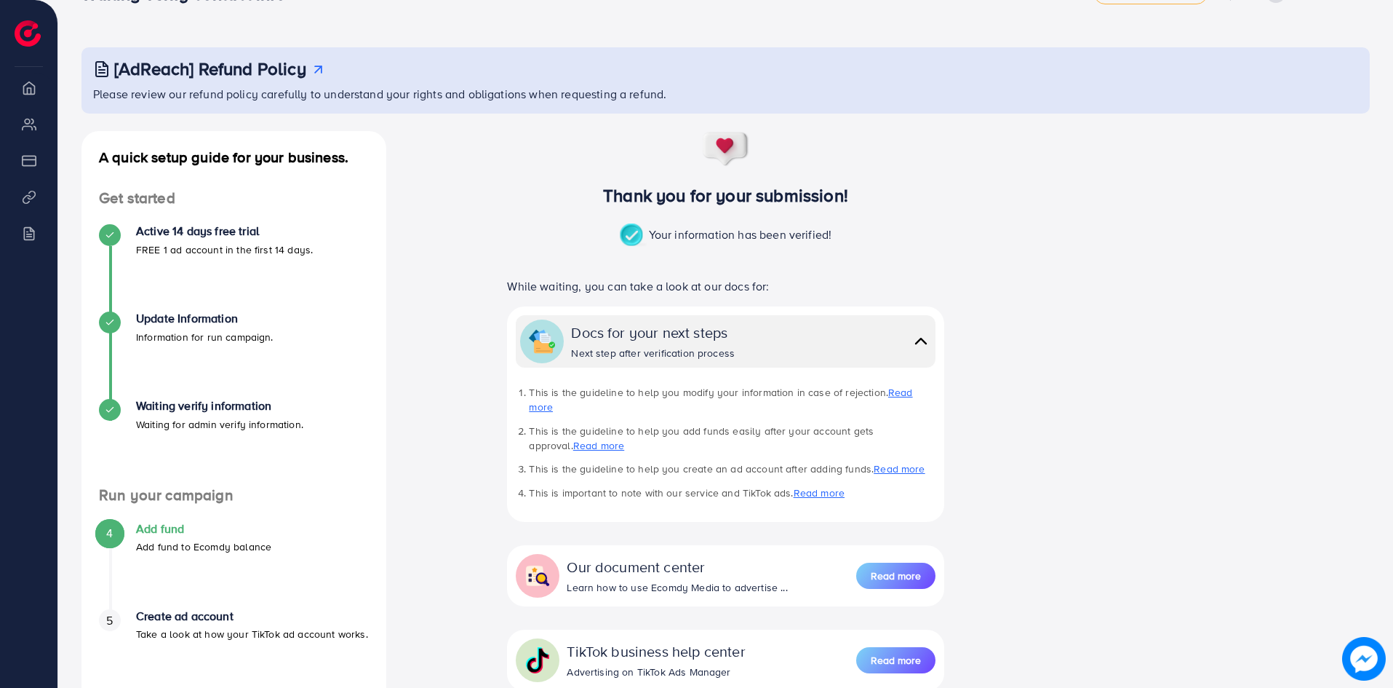
scroll to position [73, 0]
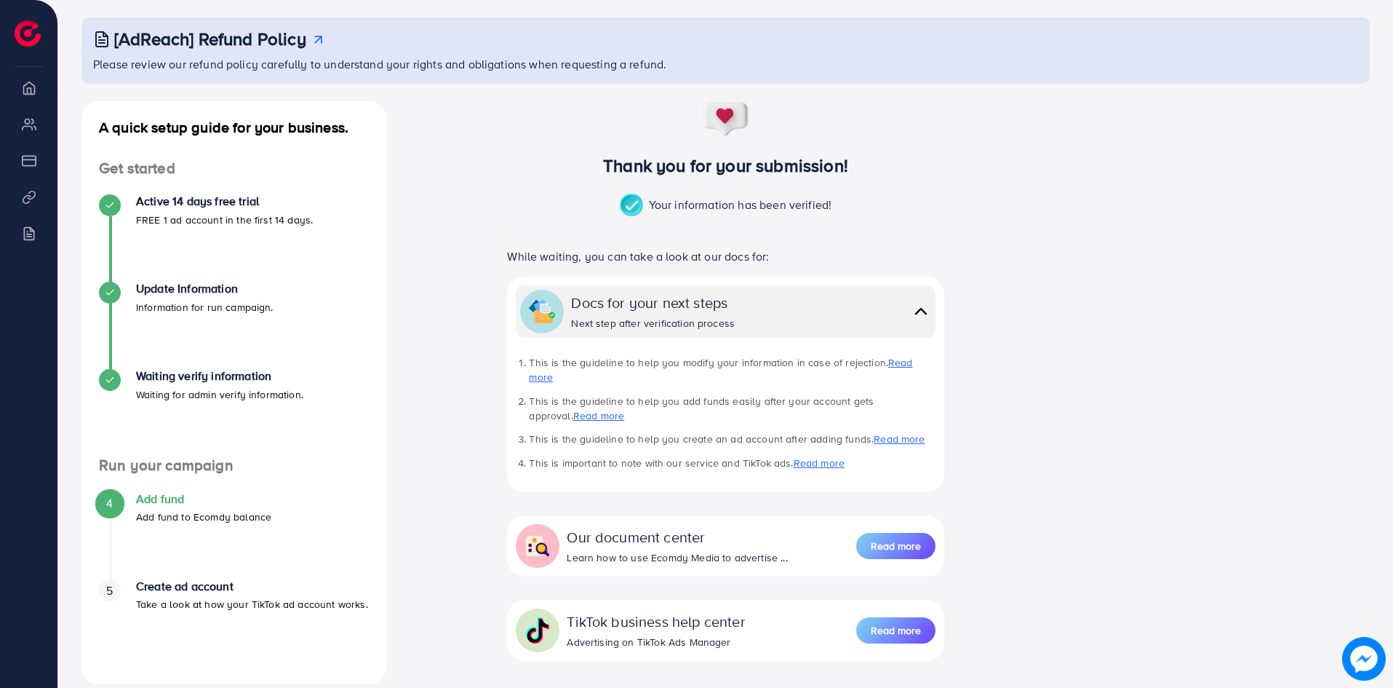
click at [210, 462] on h4 "Run your campaign" at bounding box center [233, 465] width 305 height 18
click at [222, 501] on h4 "Add fund" at bounding box center [203, 499] width 135 height 14
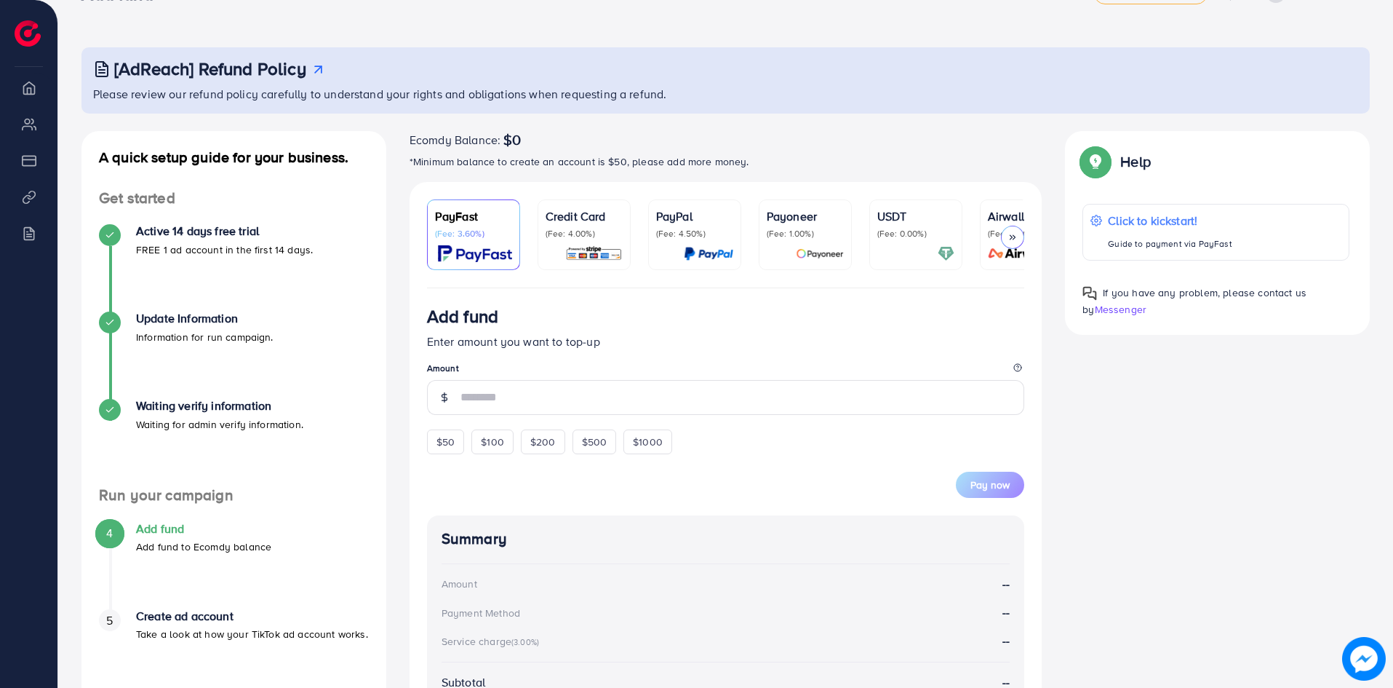
scroll to position [73, 0]
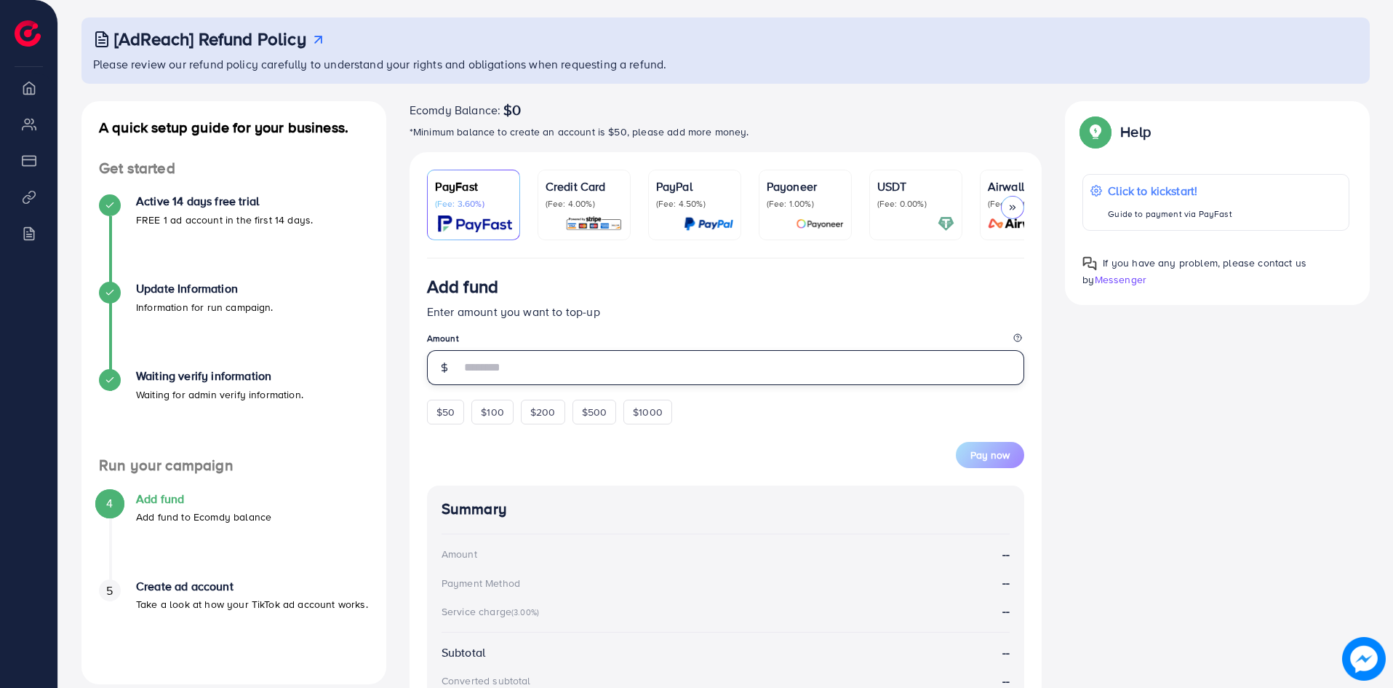
click at [600, 365] on input "number" at bounding box center [743, 367] width 565 height 35
click at [439, 412] on form "Add fund Enter amount you want to top-up Amount $50 $100 $200 $500 $1000 Pay now" at bounding box center [726, 372] width 598 height 192
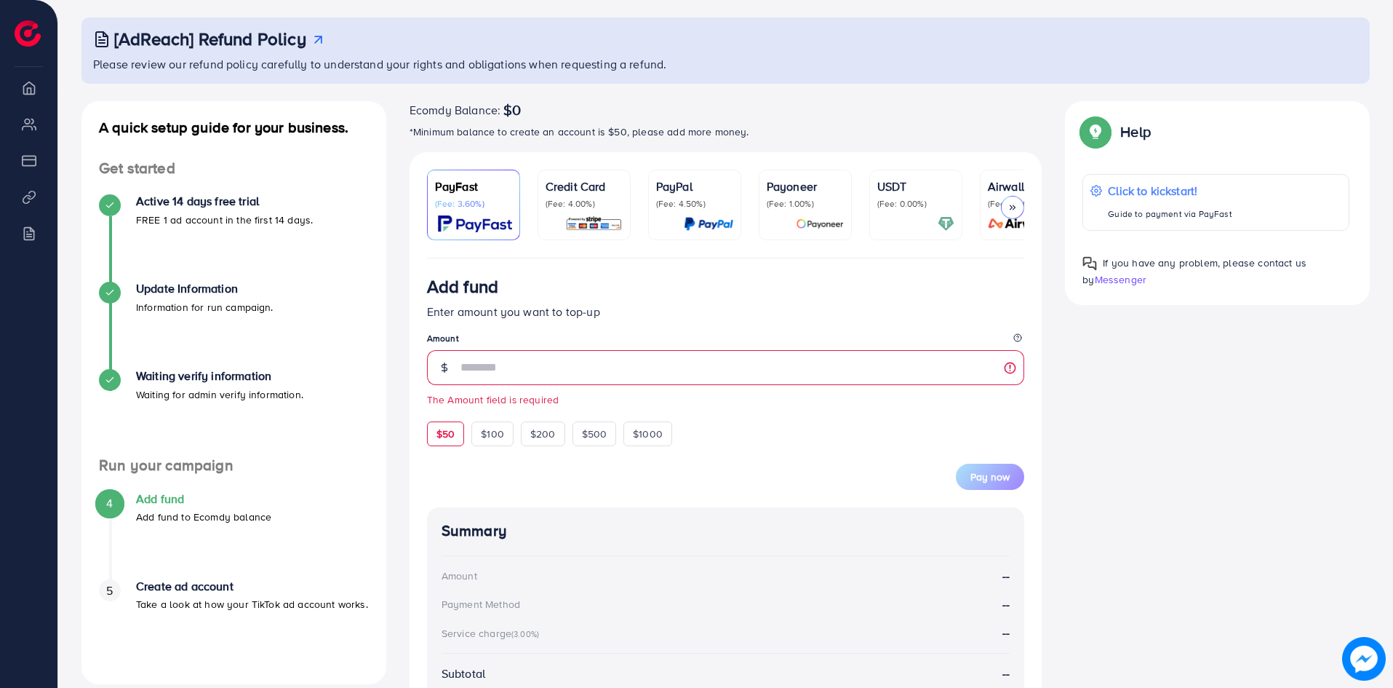
click at [439, 439] on span "$50" at bounding box center [446, 433] width 18 height 15
type input "**"
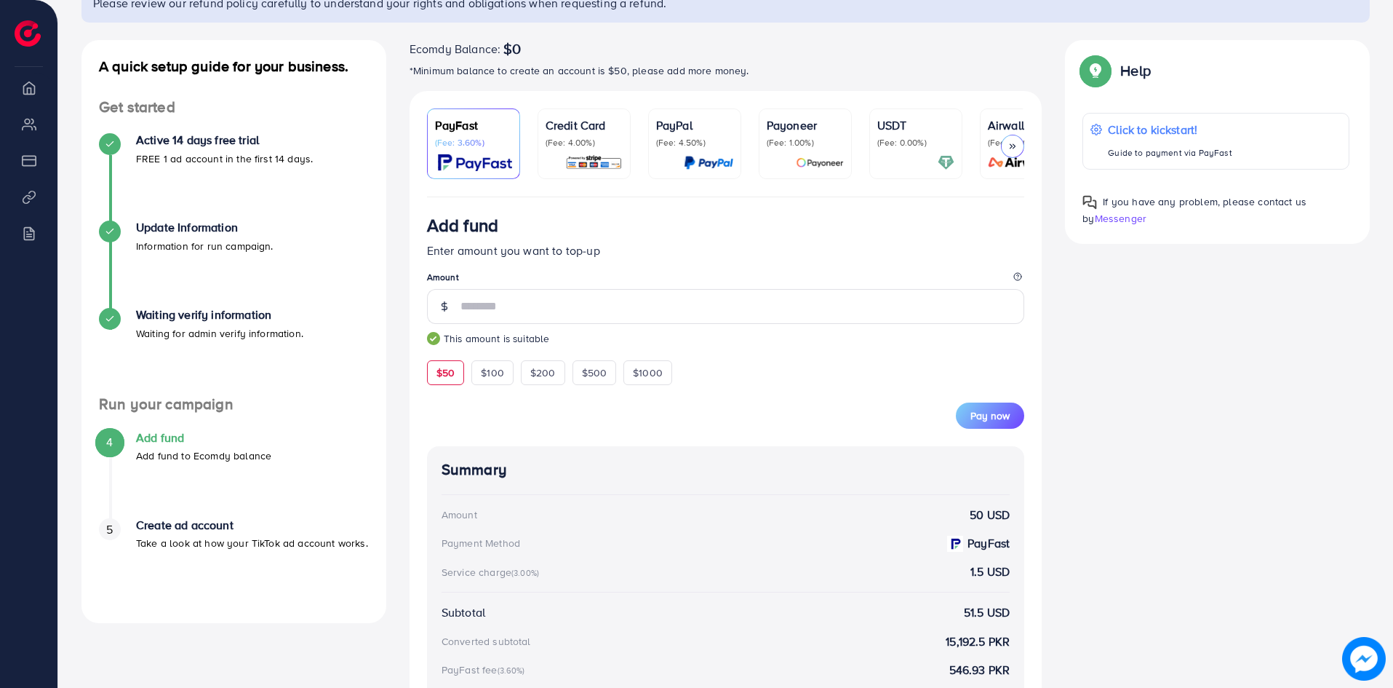
scroll to position [124, 0]
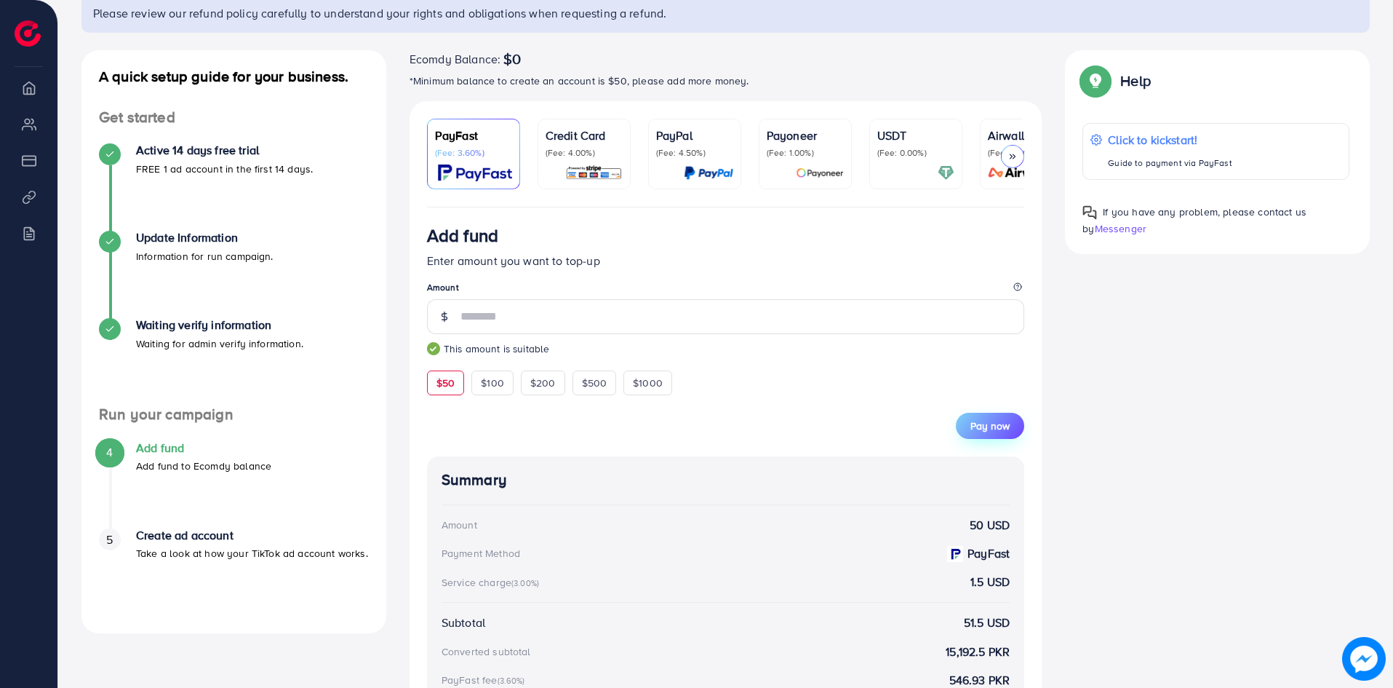
click at [966, 423] on button "Pay now" at bounding box center [990, 426] width 68 height 26
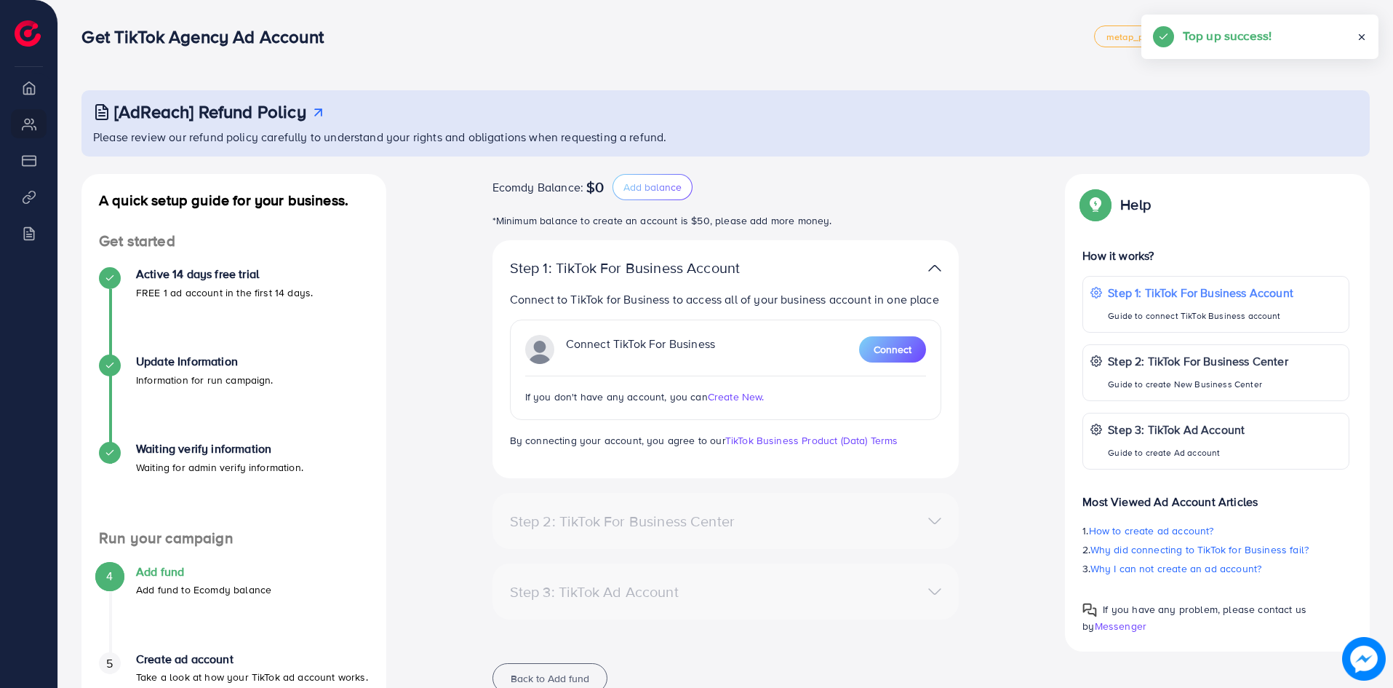
scroll to position [73, 0]
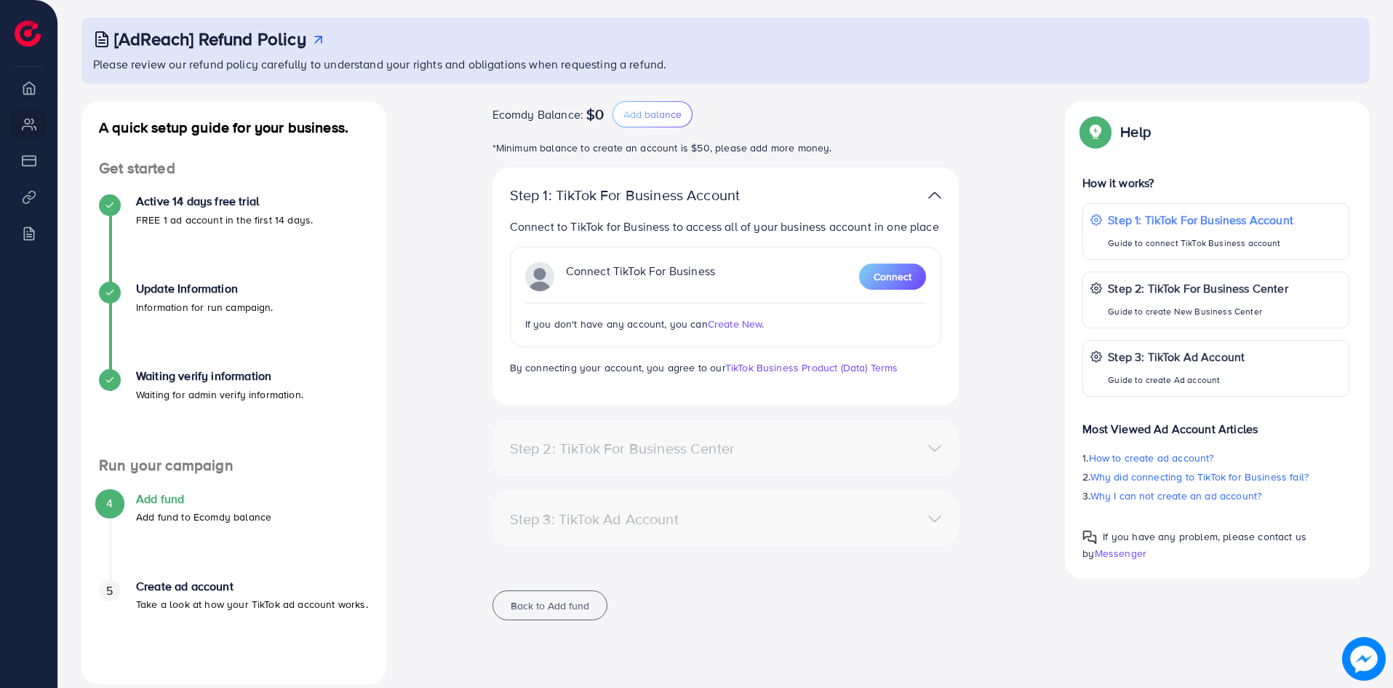
click at [938, 194] on img at bounding box center [934, 195] width 13 height 21
click at [928, 192] on img at bounding box center [934, 195] width 13 height 21
click at [933, 191] on img at bounding box center [934, 195] width 13 height 21
click at [933, 195] on img at bounding box center [934, 195] width 13 height 21
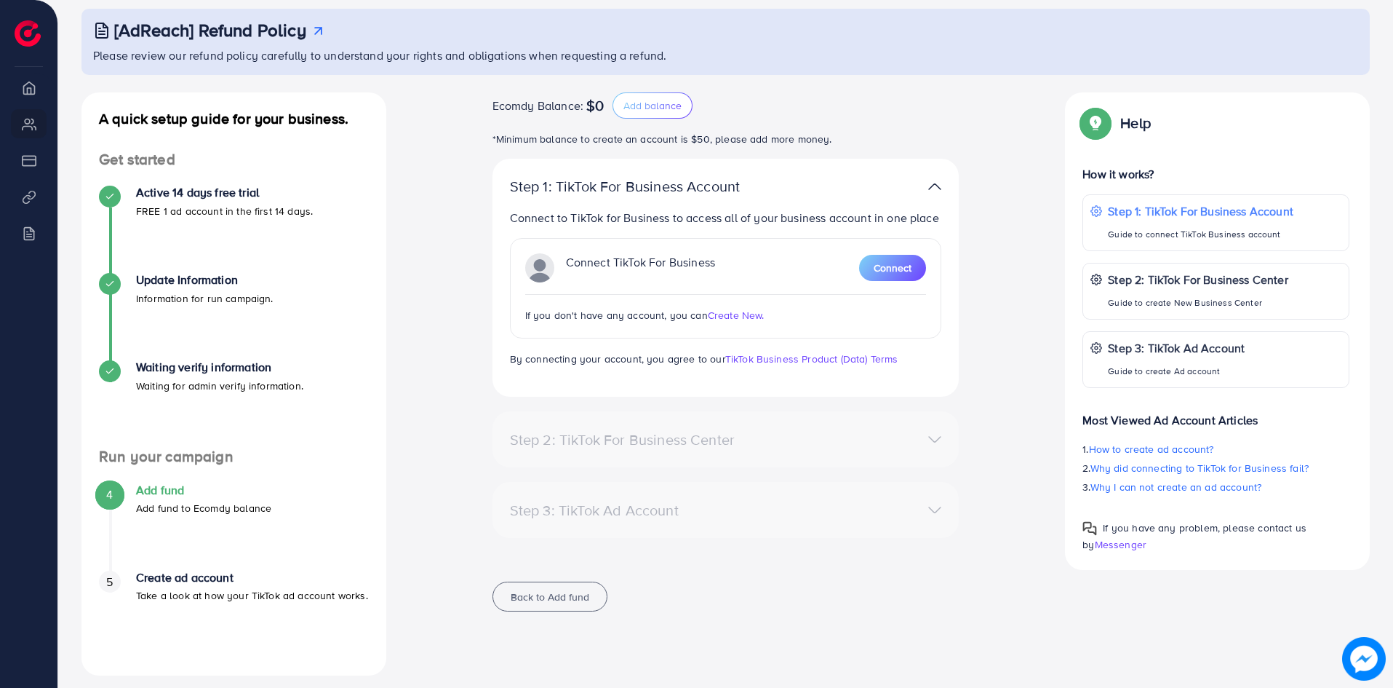
scroll to position [92, 0]
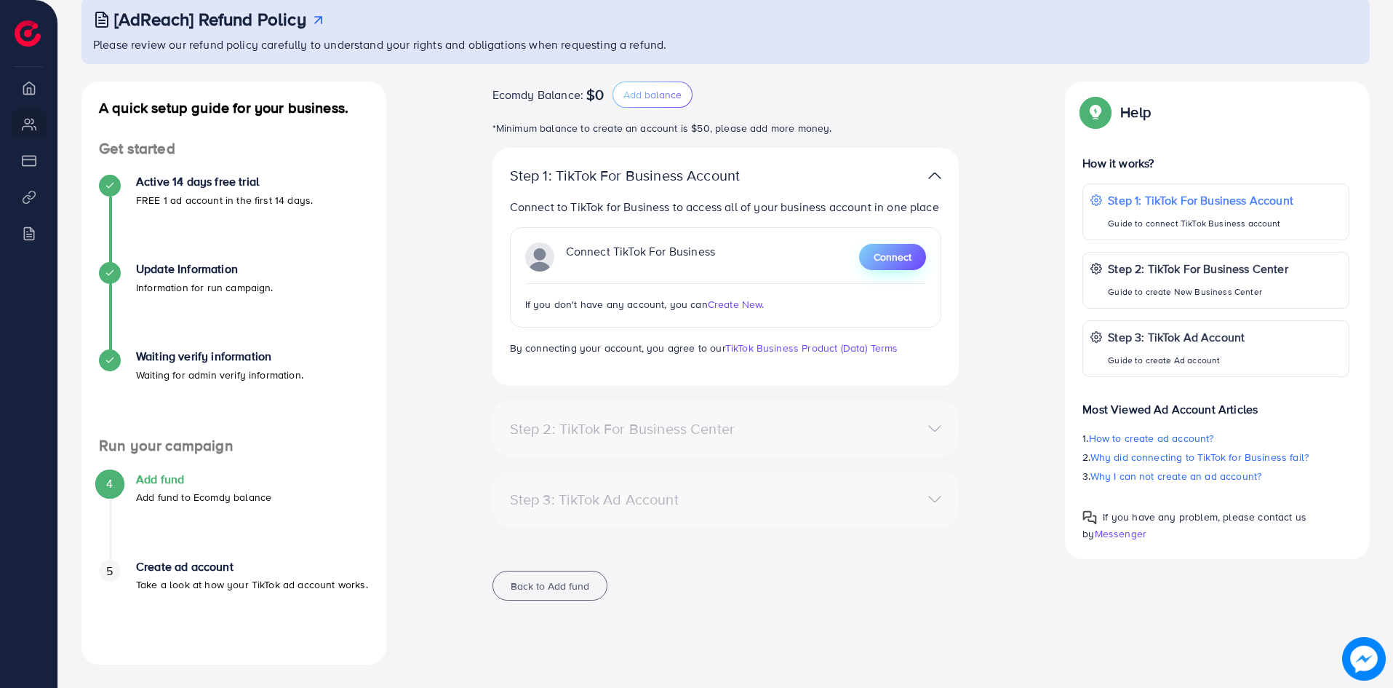
click at [880, 255] on span "Connect" at bounding box center [893, 257] width 38 height 15
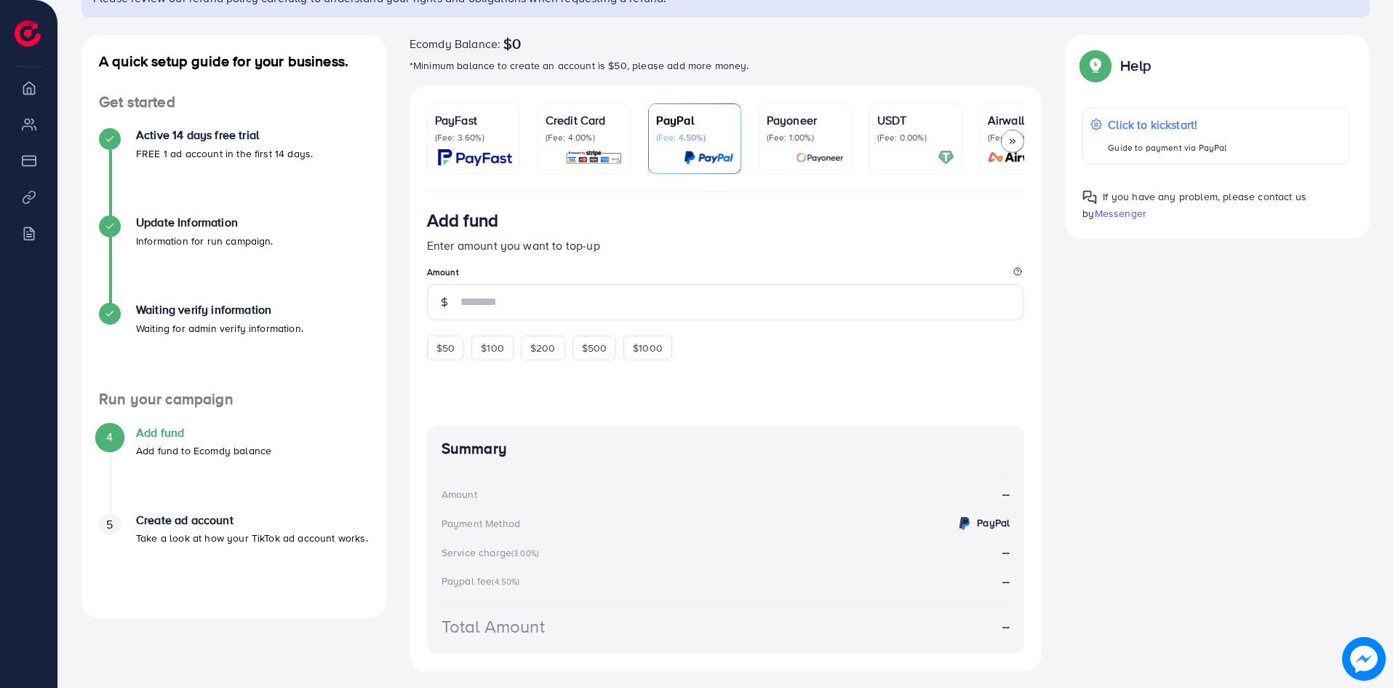
scroll to position [146, 0]
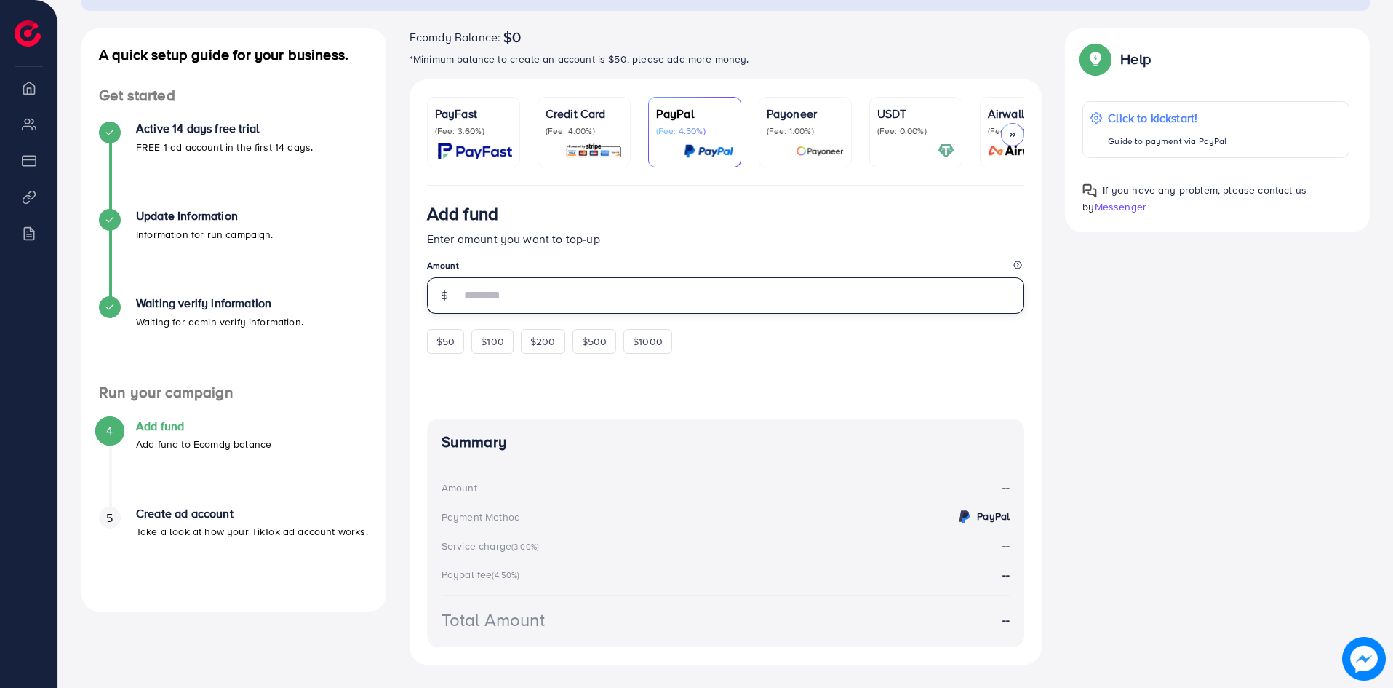
click at [533, 307] on input "number" at bounding box center [743, 295] width 565 height 36
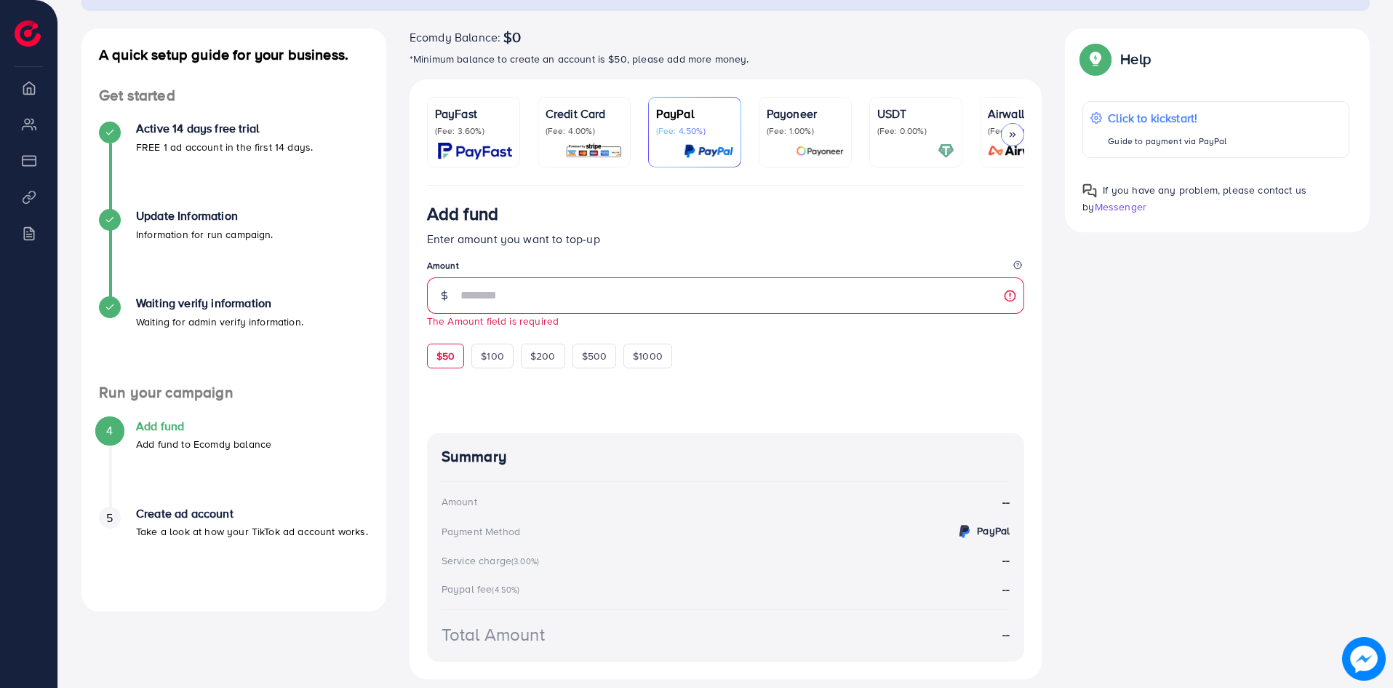
click at [442, 346] on div "$50 $100 $200 $500 $1000" at bounding box center [576, 354] width 298 height 28
click at [449, 361] on span "$50" at bounding box center [446, 356] width 18 height 15
type input "**"
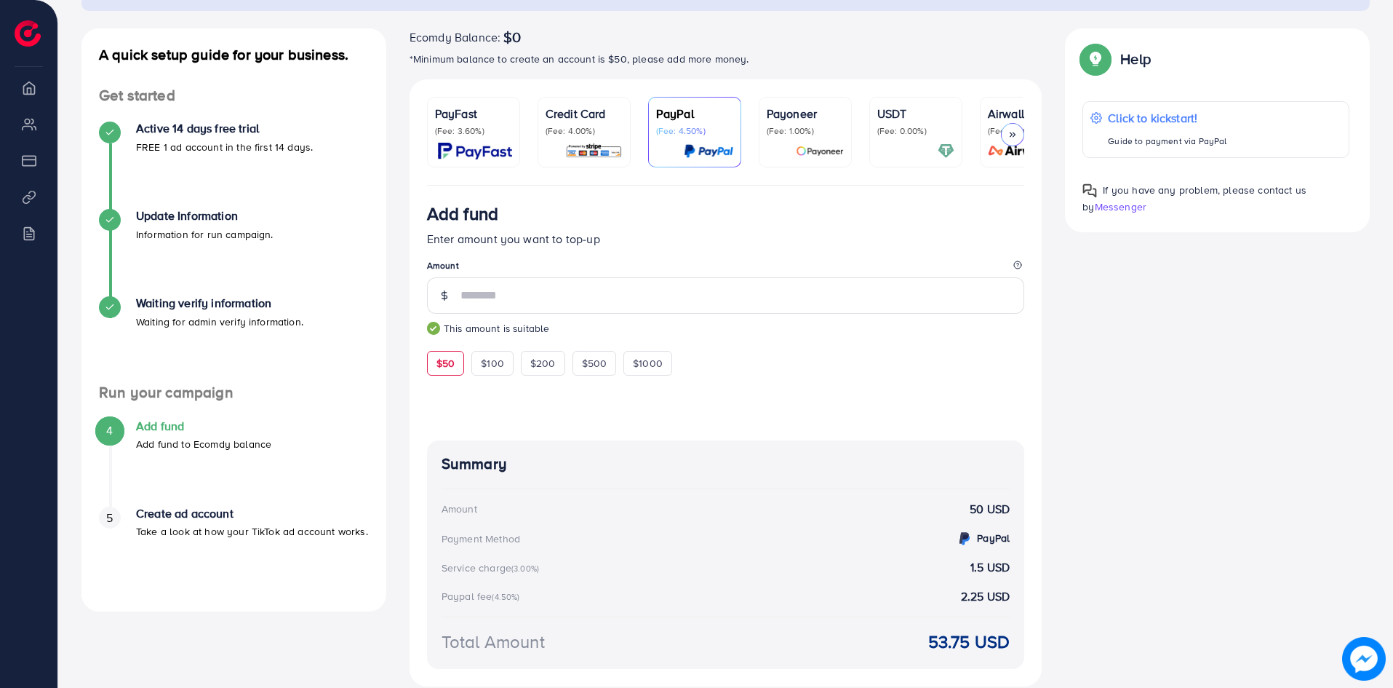
click at [458, 153] on img at bounding box center [475, 151] width 74 height 17
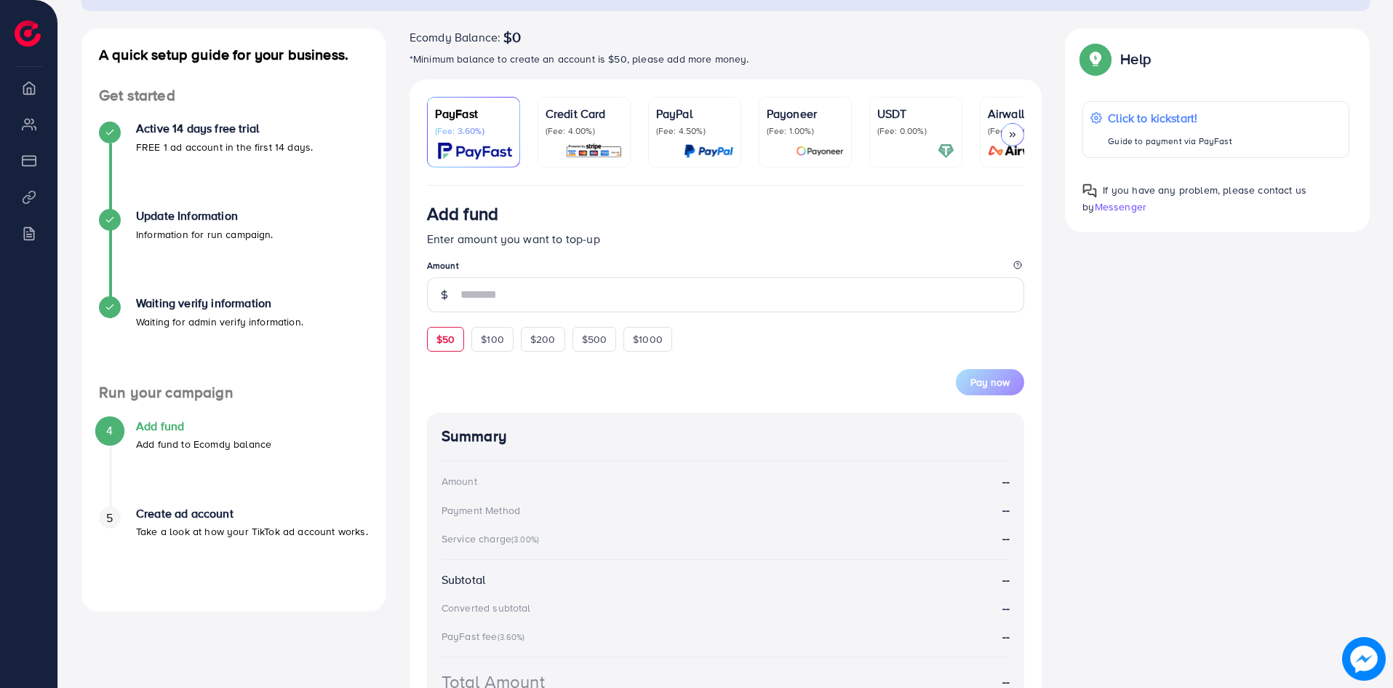
click at [442, 340] on span "$50" at bounding box center [446, 339] width 18 height 15
type input "**"
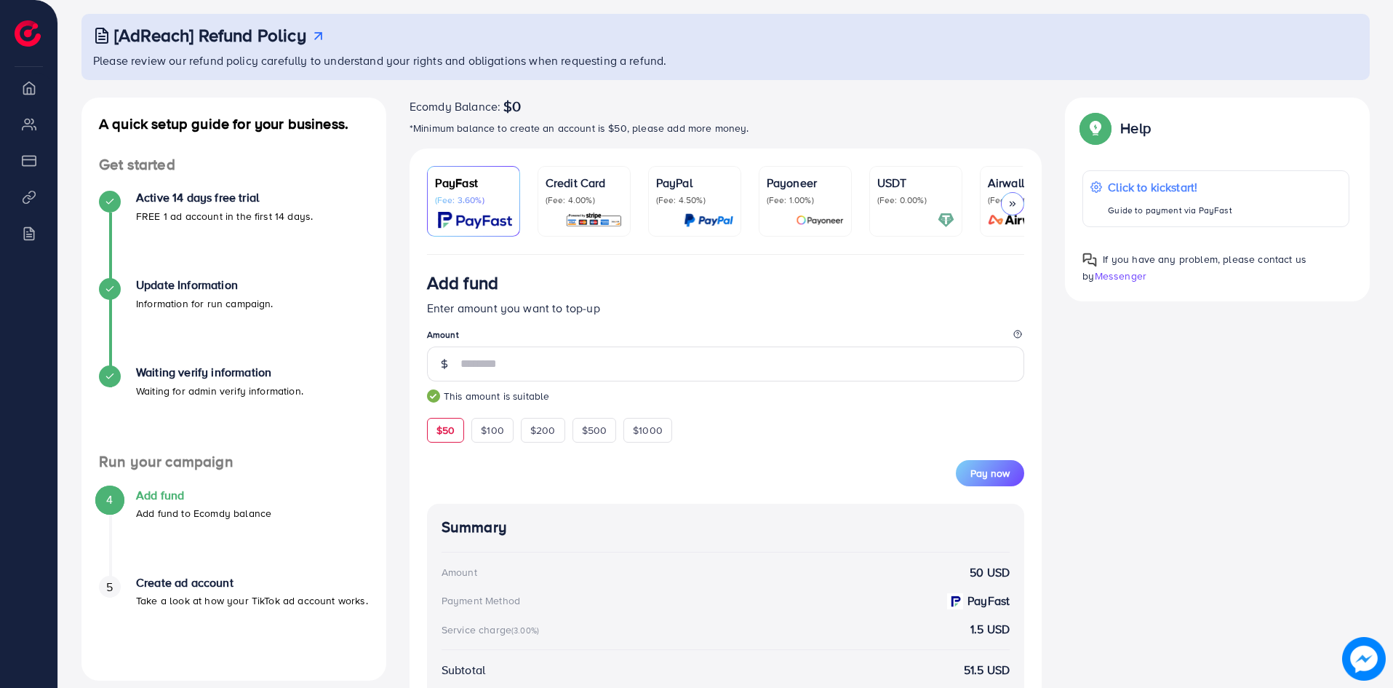
scroll to position [146, 0]
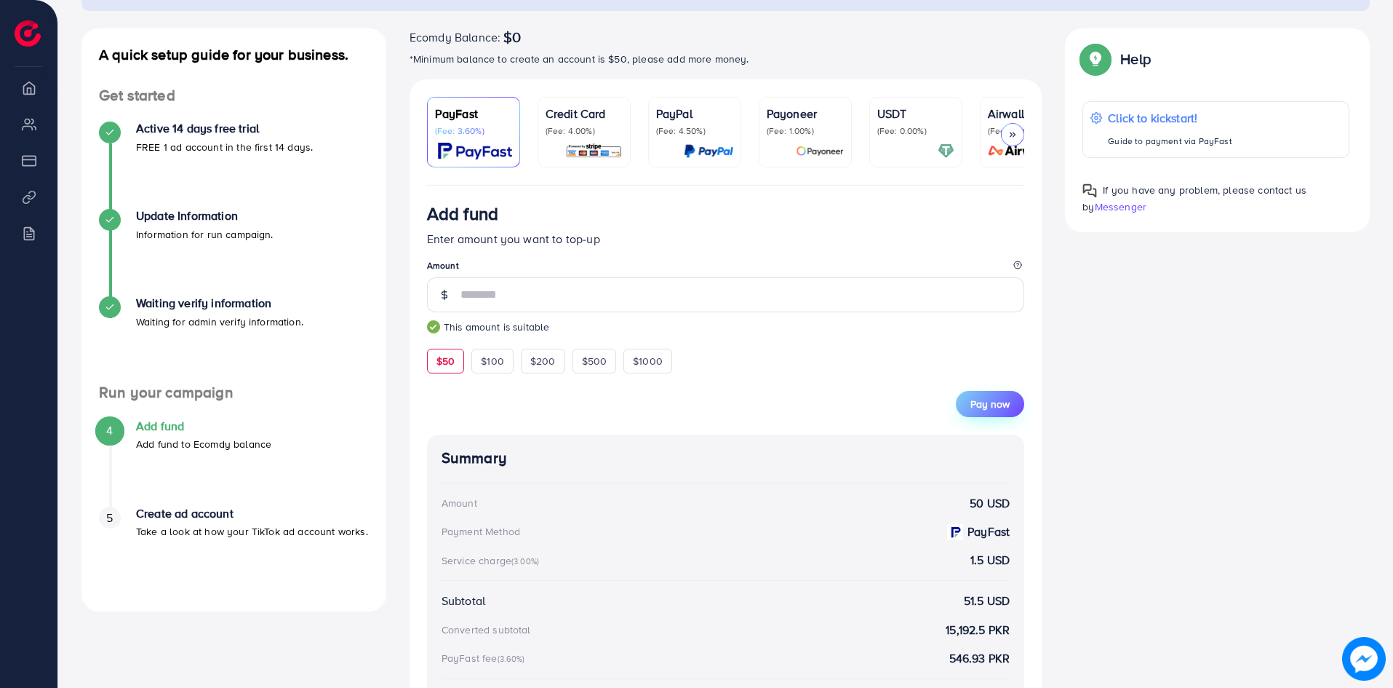
click at [984, 411] on span "Pay now" at bounding box center [990, 404] width 39 height 15
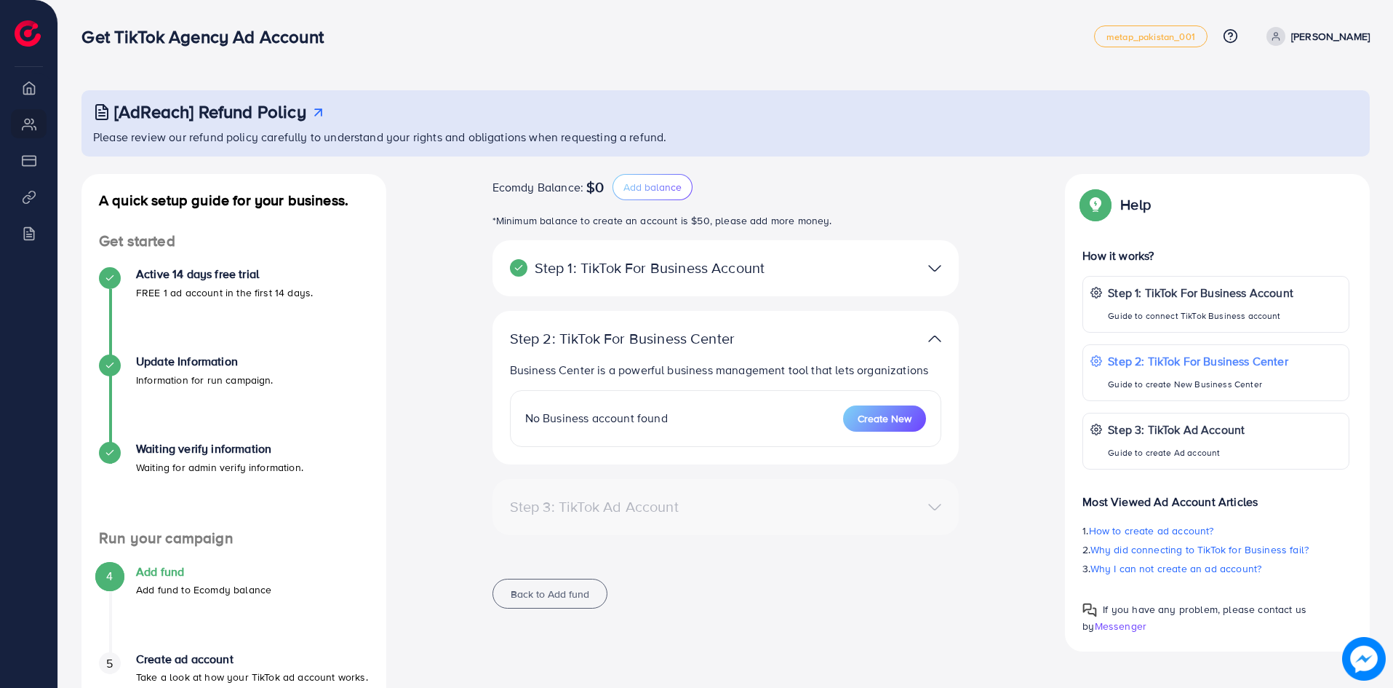
click at [930, 266] on img at bounding box center [934, 268] width 13 height 21
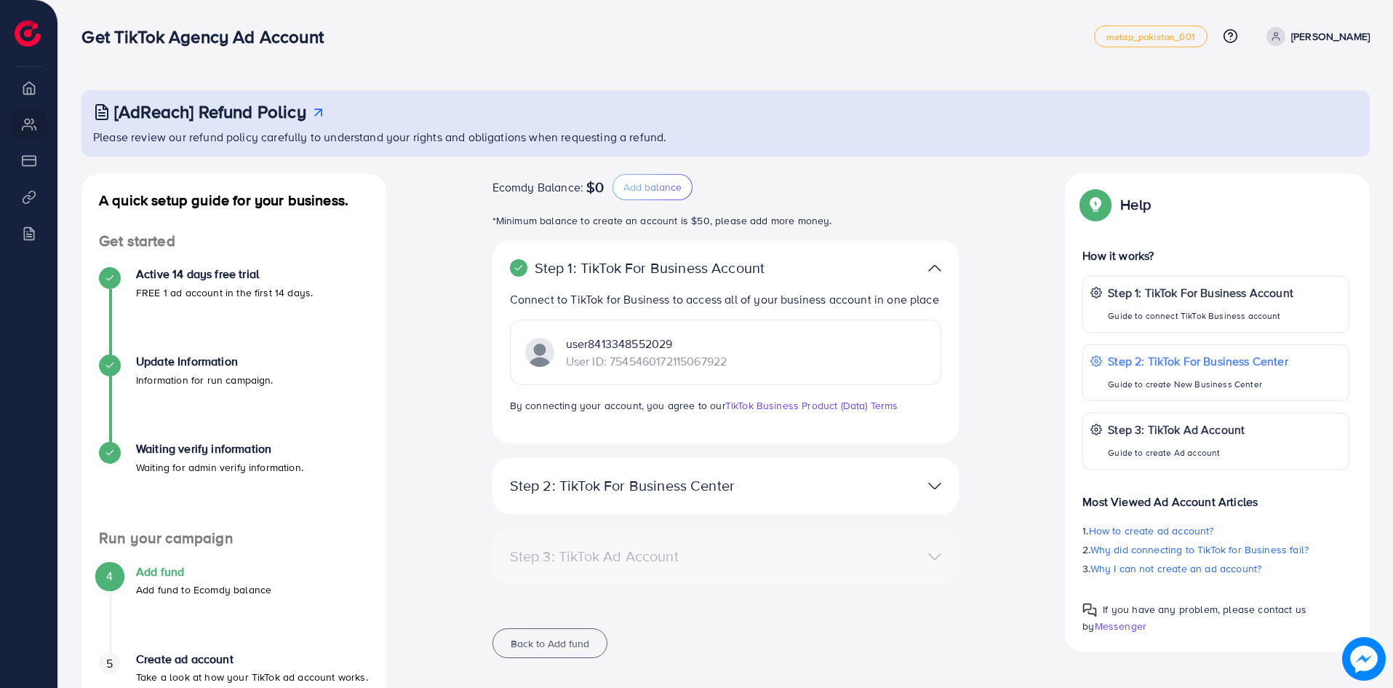
click at [930, 266] on img at bounding box center [934, 268] width 13 height 21
click at [939, 268] on img at bounding box center [934, 268] width 13 height 21
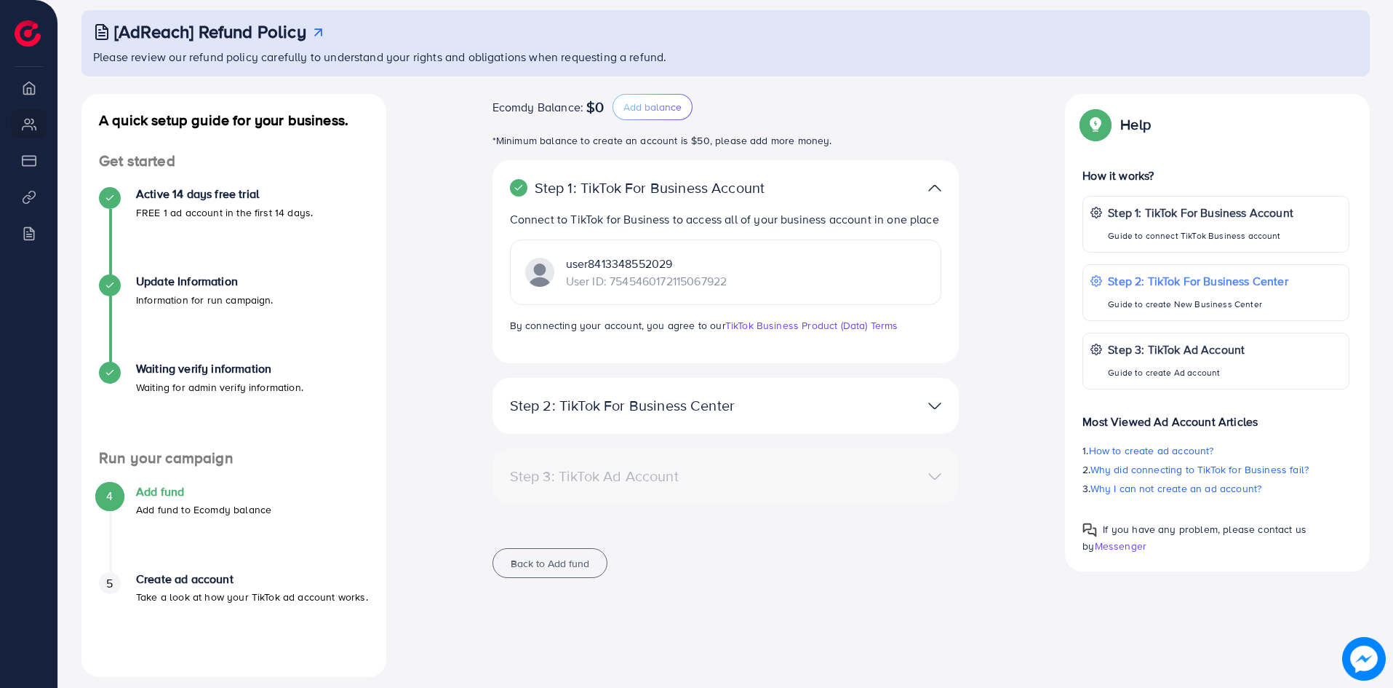
scroll to position [92, 0]
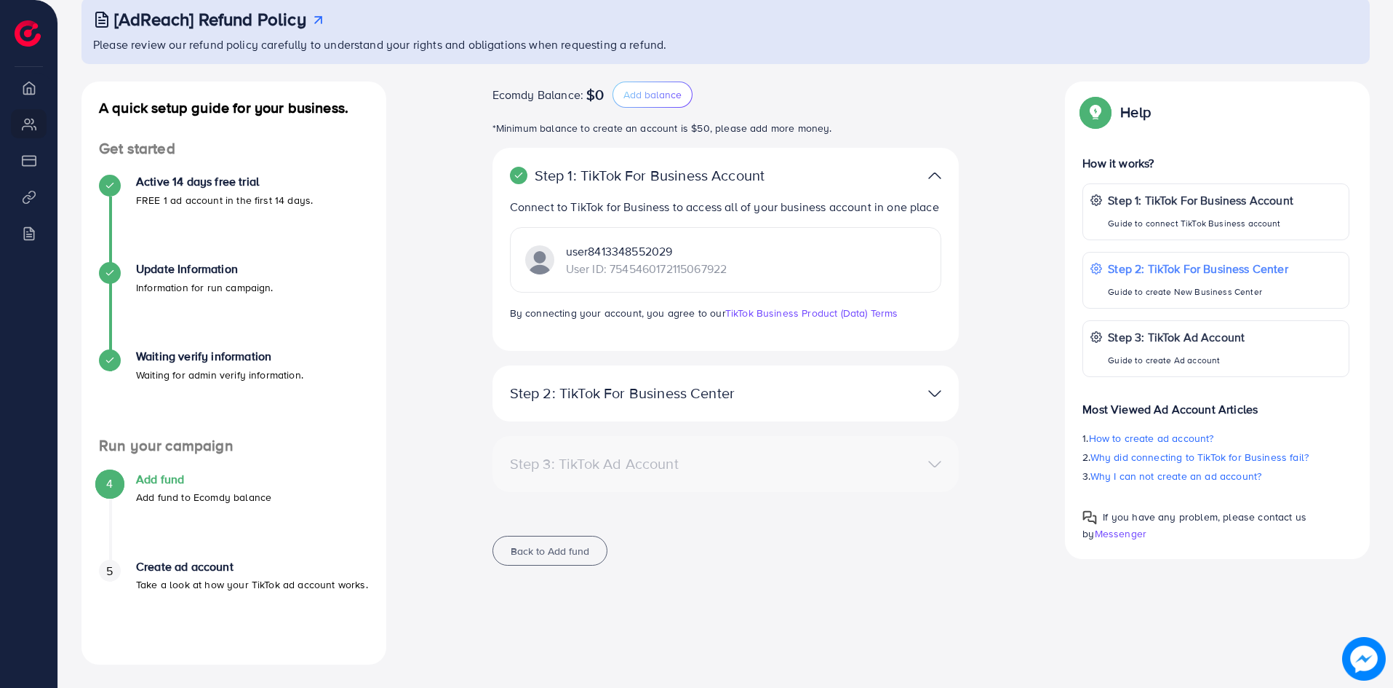
click at [932, 172] on img at bounding box center [934, 175] width 13 height 21
click at [1018, 192] on div "Ecomdy Balance: $0 Add balance *Minimum balance to create an account is $50, pl…" at bounding box center [726, 331] width 656 height 501
click at [940, 395] on img at bounding box center [934, 393] width 13 height 21
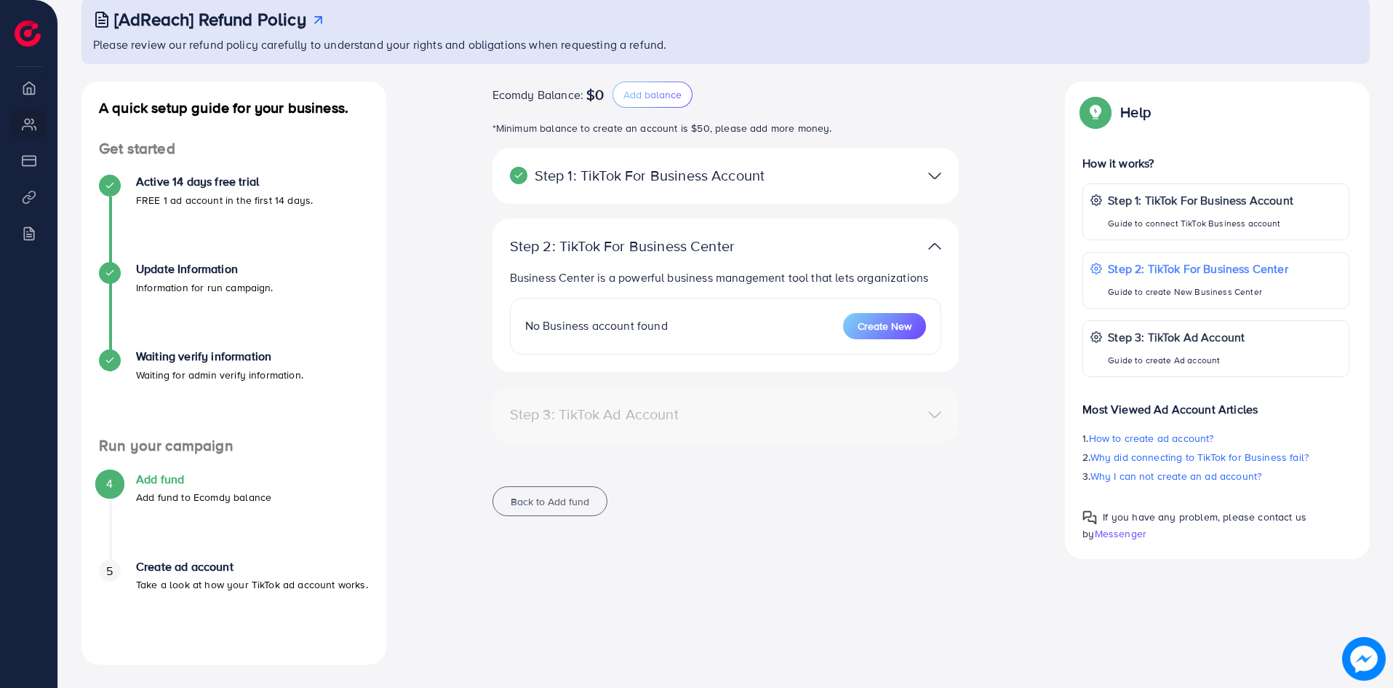
click at [934, 244] on img at bounding box center [934, 246] width 13 height 21
drag, startPoint x: 931, startPoint y: 191, endPoint x: 935, endPoint y: 184, distance: 8.5
click at [934, 186] on div "Step 1: TikTok For Business Account Connect to TikTok for Business to access al…" at bounding box center [726, 176] width 467 height 56
click at [937, 177] on img at bounding box center [934, 175] width 13 height 21
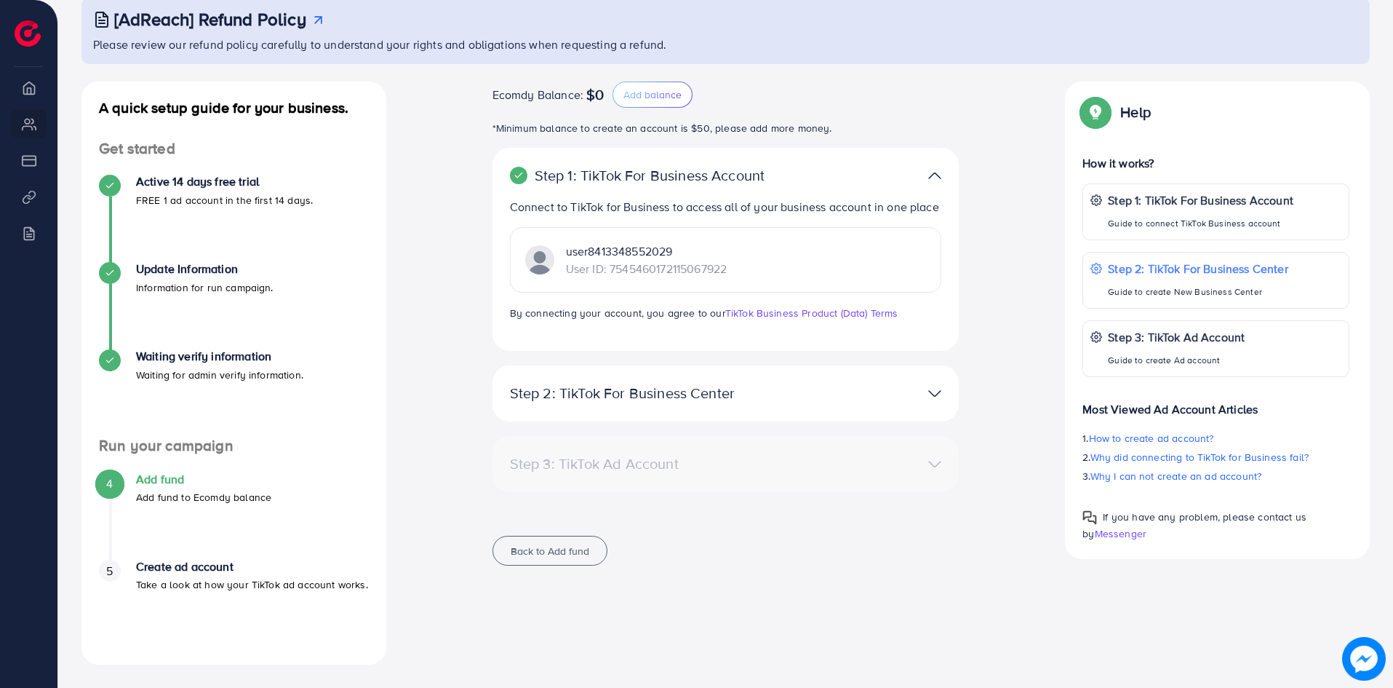
click at [937, 174] on img at bounding box center [934, 175] width 13 height 21
click at [937, 172] on img at bounding box center [934, 175] width 13 height 21
click at [931, 392] on img at bounding box center [934, 393] width 13 height 21
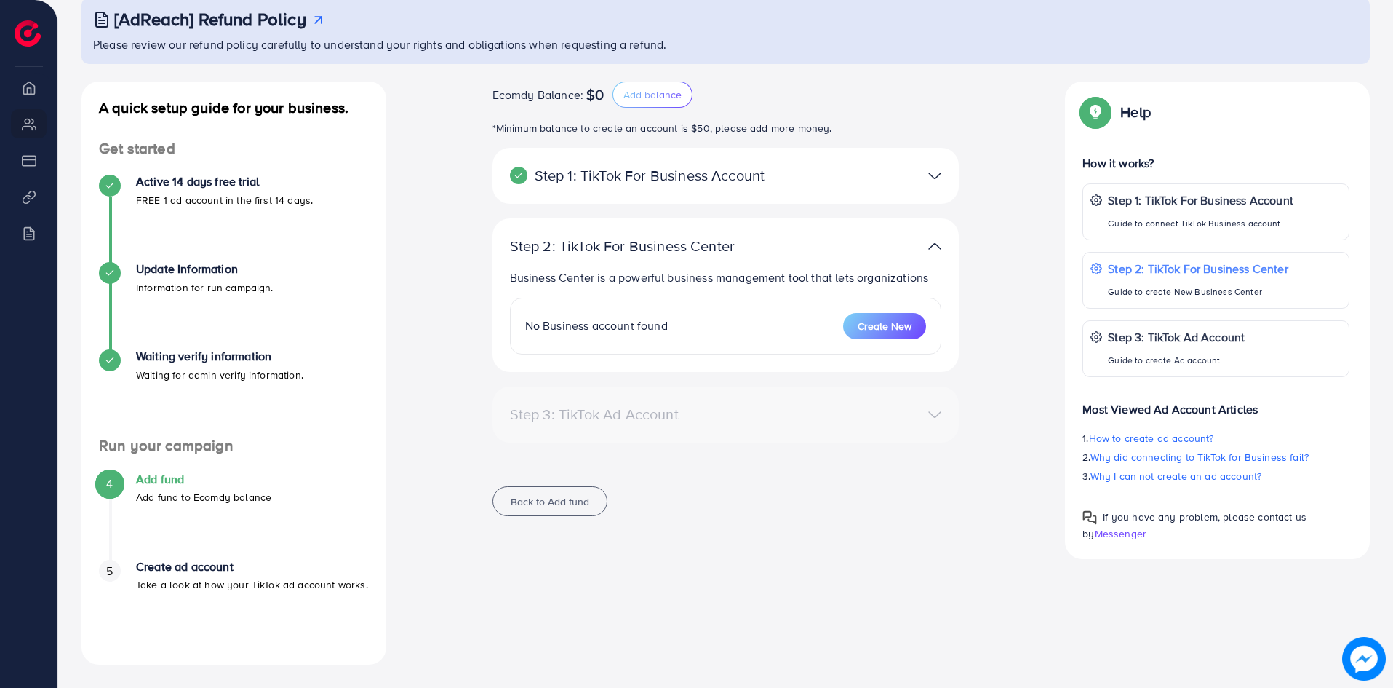
click at [654, 318] on span "No Business account found" at bounding box center [596, 325] width 143 height 16
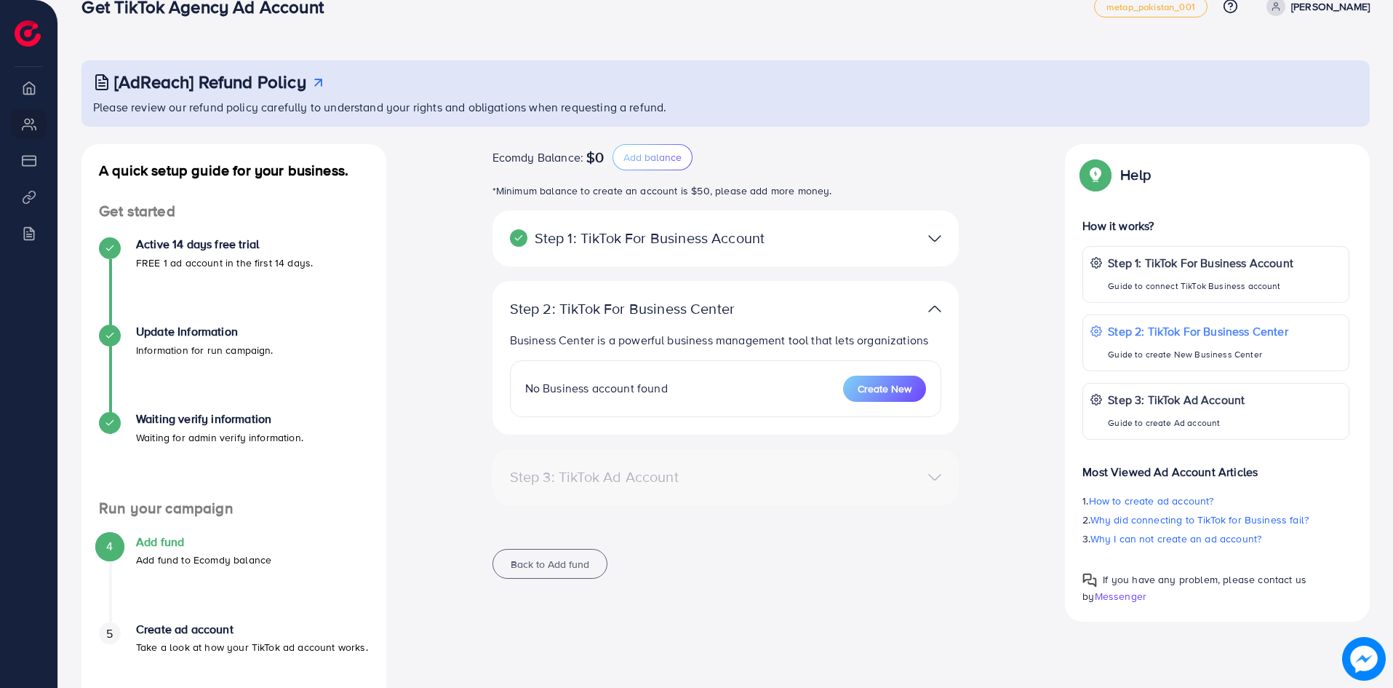
scroll to position [0, 0]
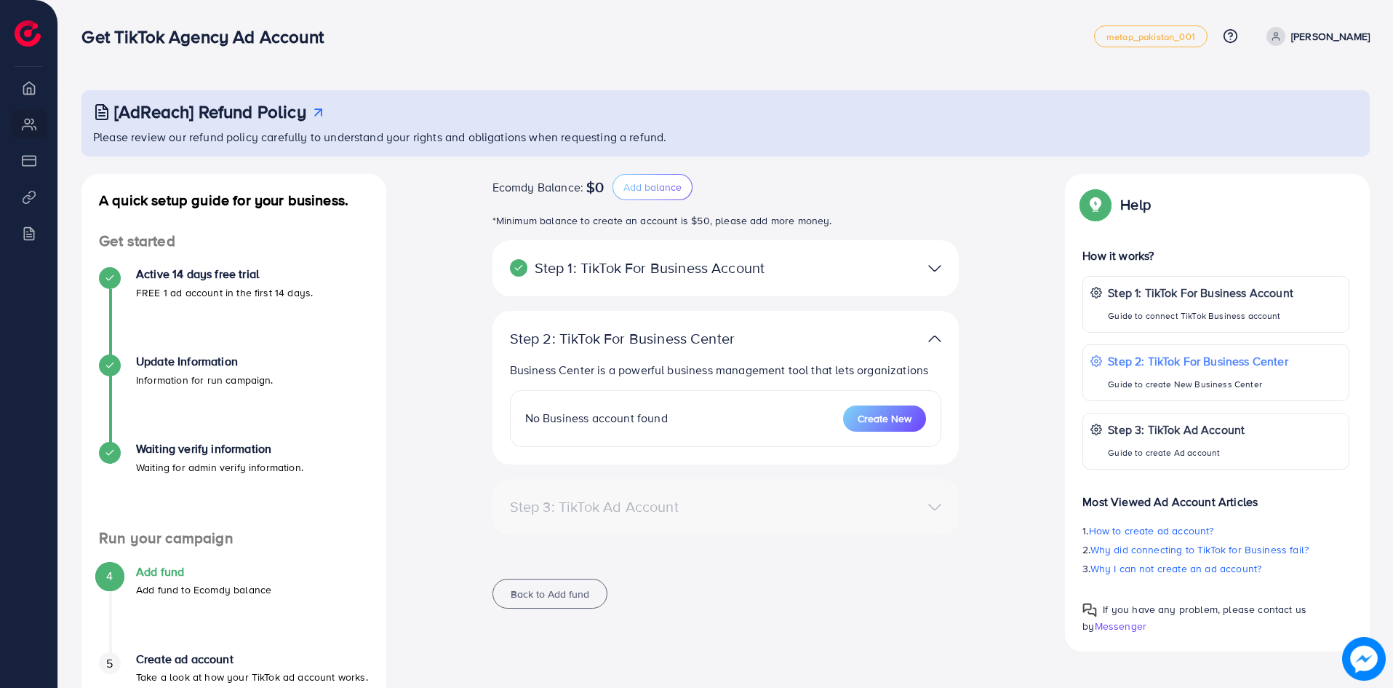
click at [31, 31] on img at bounding box center [28, 33] width 26 height 26
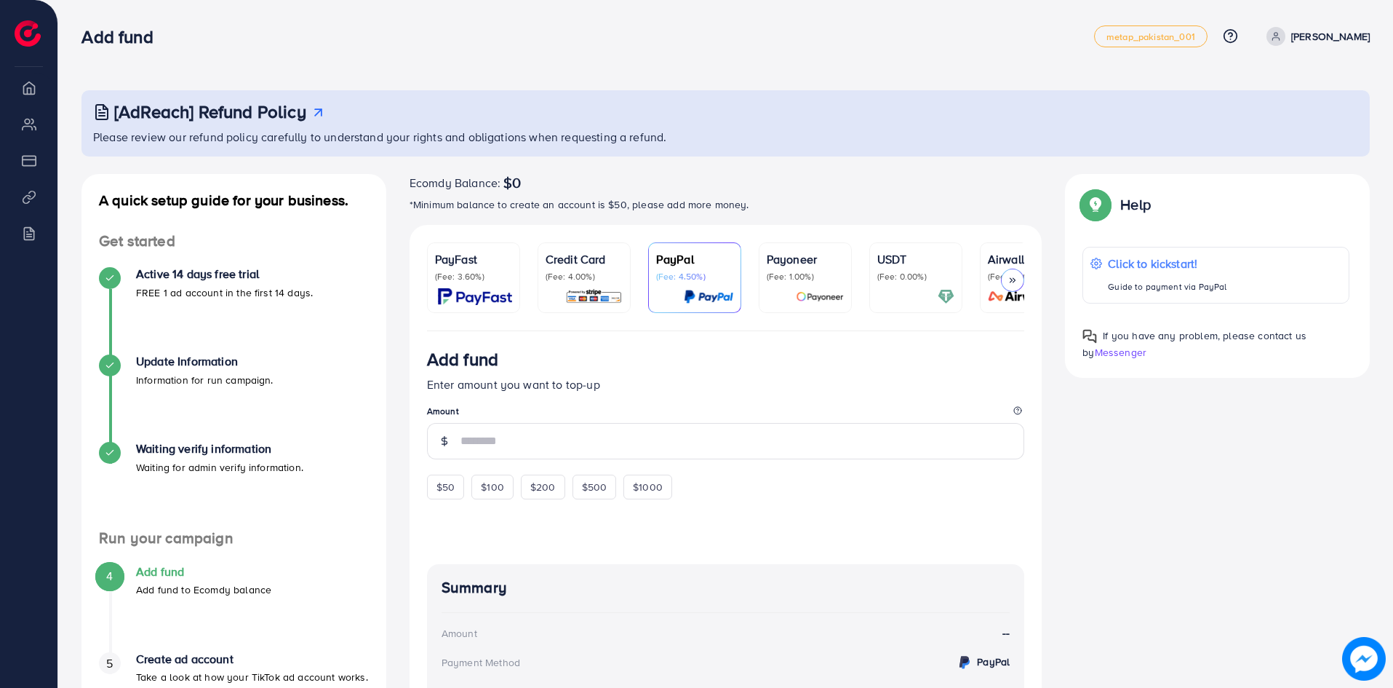
click at [467, 284] on div "PayFast (Fee: 3.60%)" at bounding box center [473, 277] width 77 height 55
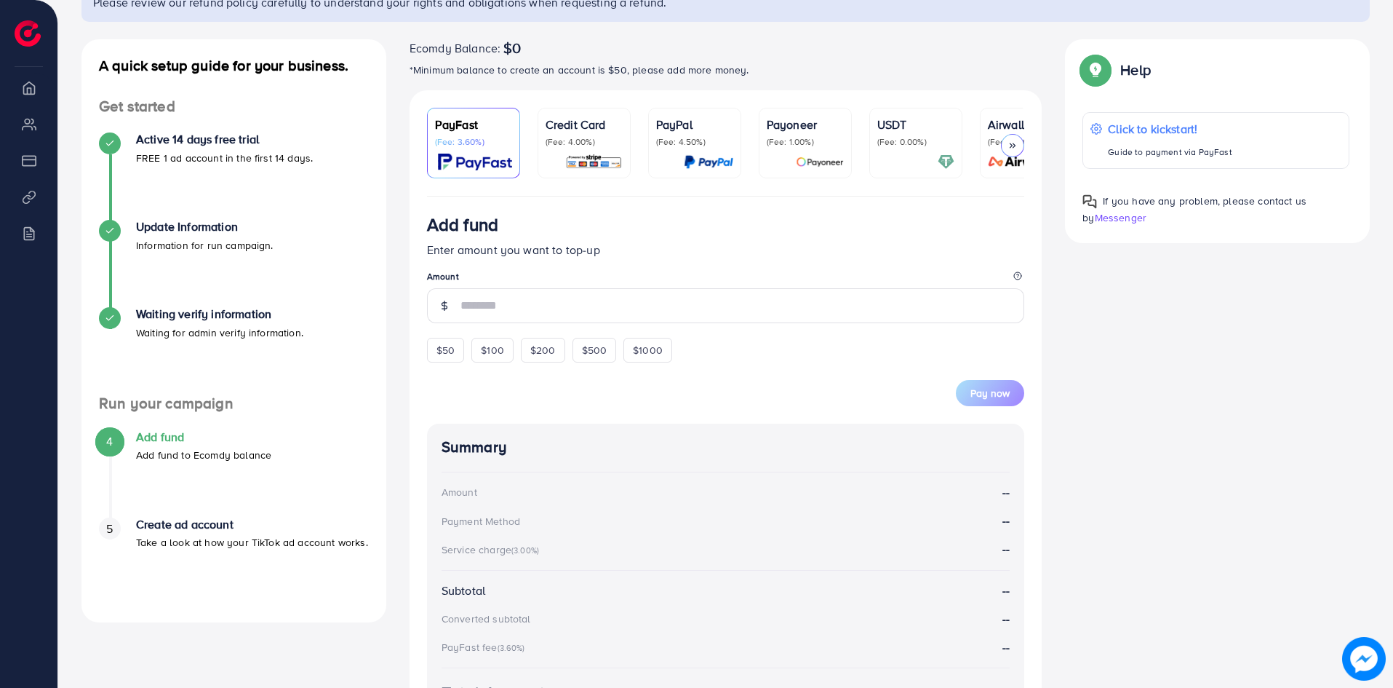
scroll to position [146, 0]
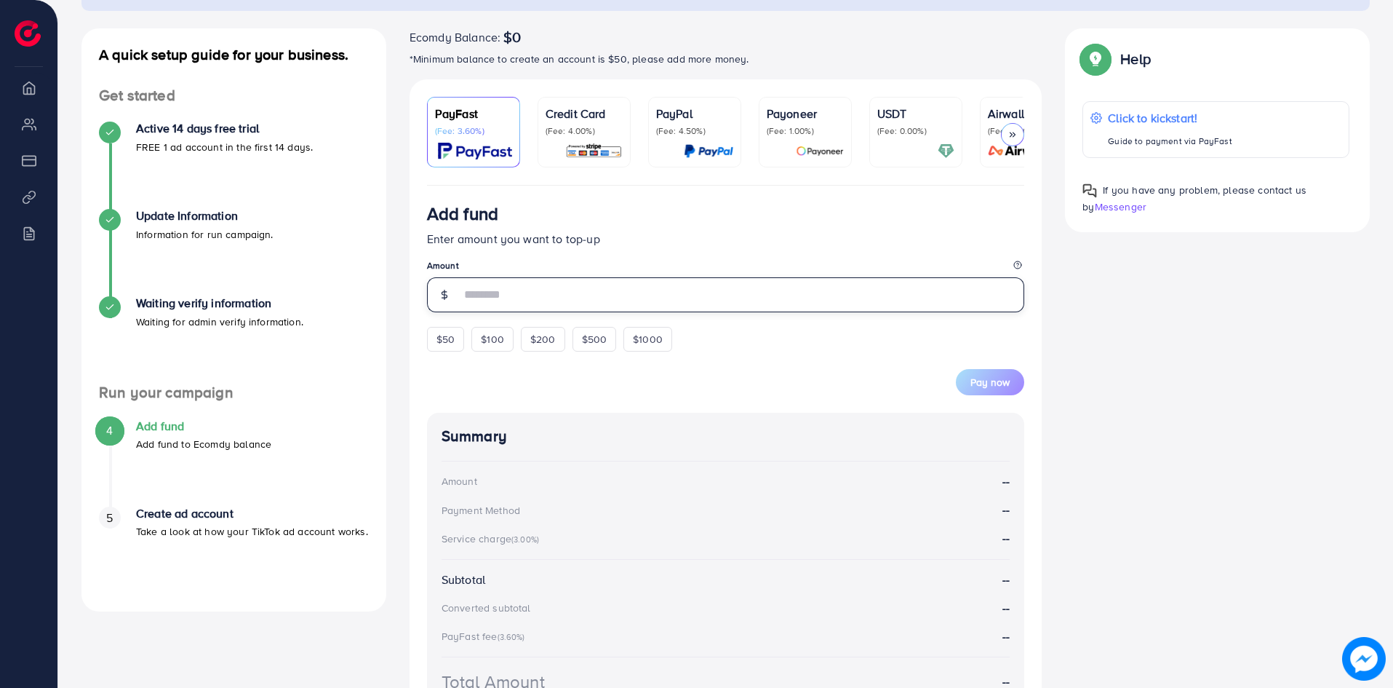
click at [657, 308] on input "number" at bounding box center [743, 294] width 565 height 35
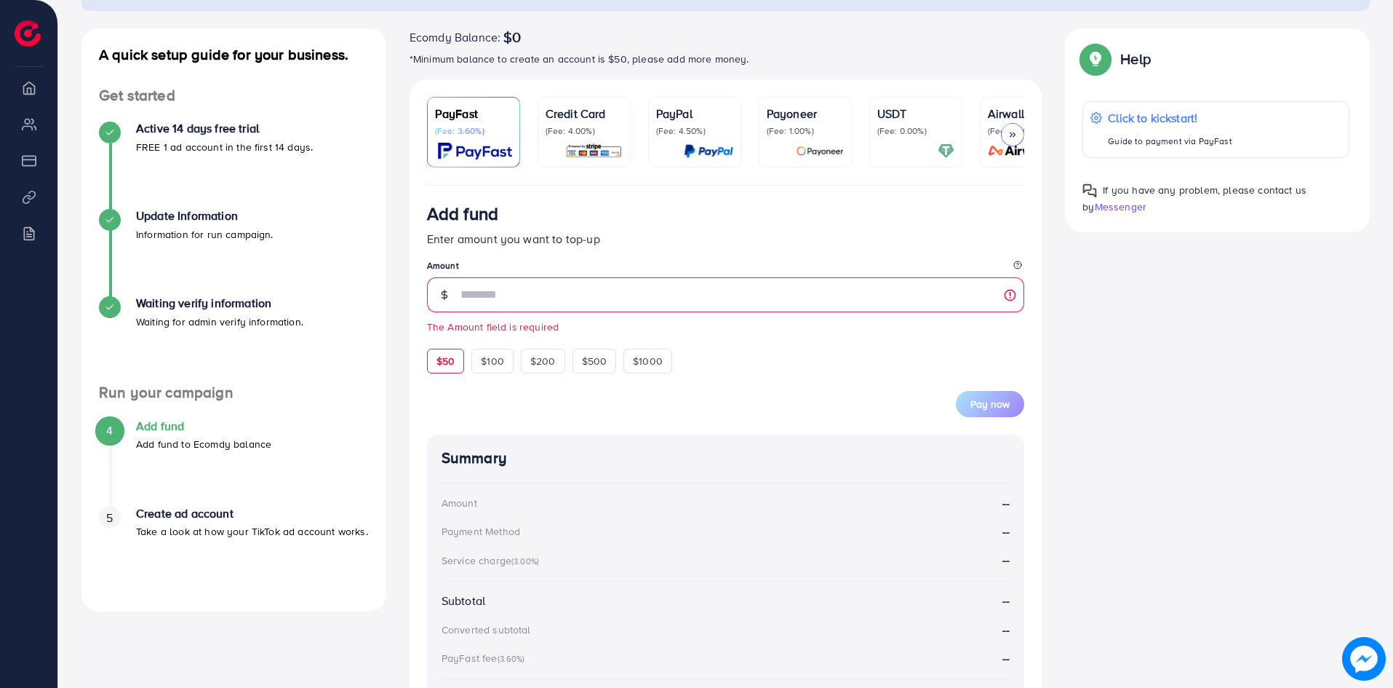
click at [443, 339] on form "Add fund Enter amount you want to top-up Amount The Amount field is required $5…" at bounding box center [726, 310] width 598 height 214
click at [444, 355] on div "$50" at bounding box center [445, 361] width 37 height 25
type input "**"
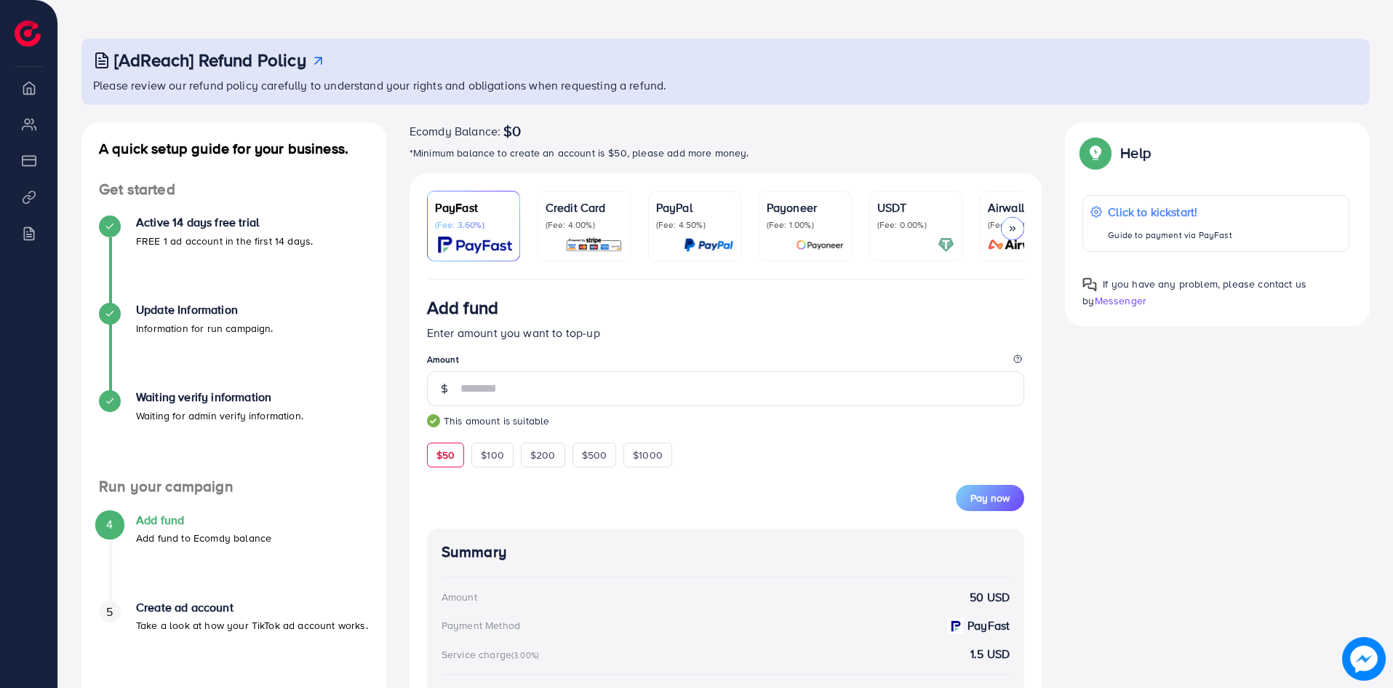
scroll to position [73, 0]
